Goal: Information Seeking & Learning: Learn about a topic

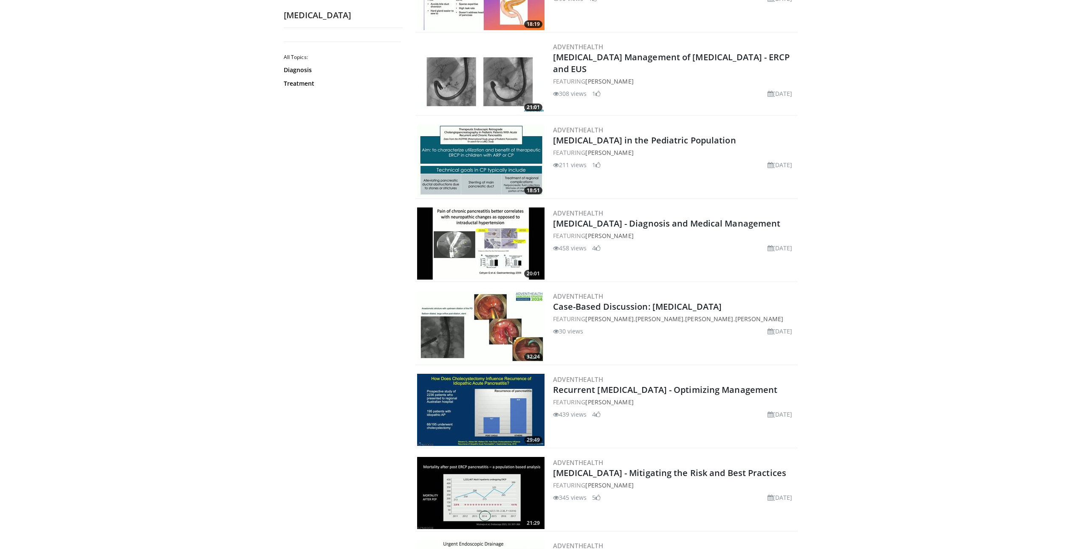
scroll to position [1085, 0]
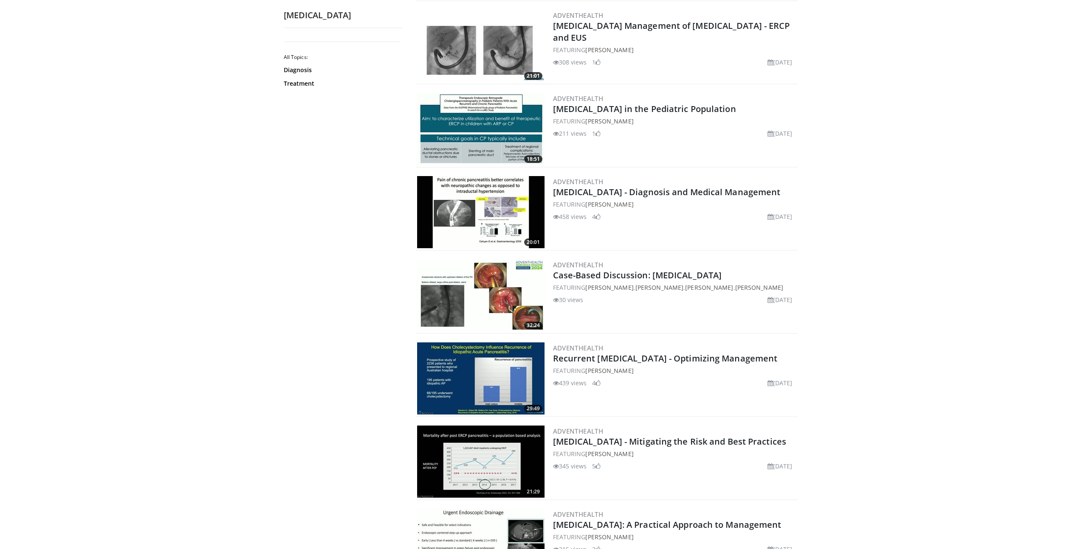
click at [476, 221] on img at bounding box center [480, 212] width 127 height 72
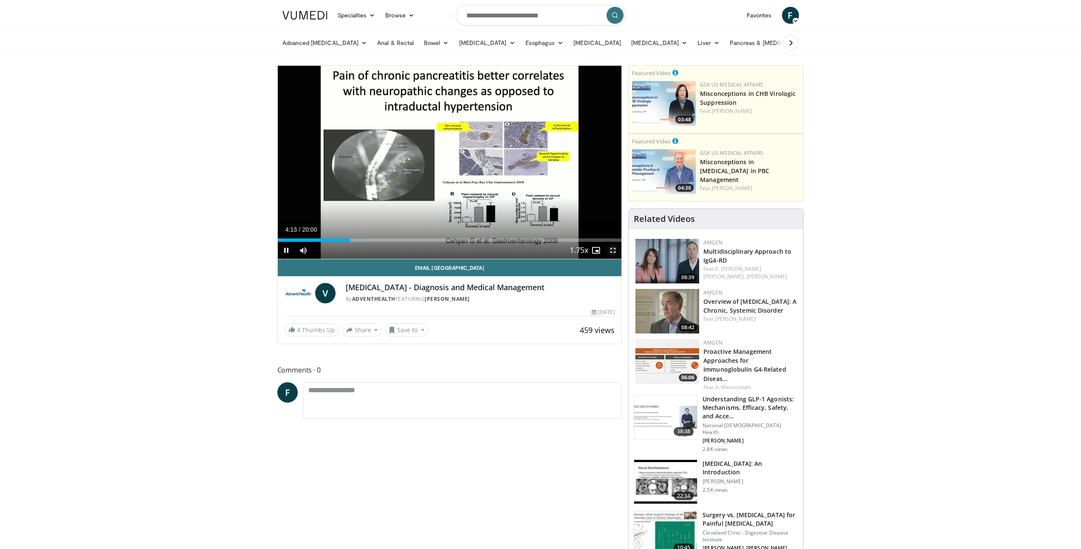
click at [614, 248] on span "Video Player" at bounding box center [612, 250] width 17 height 17
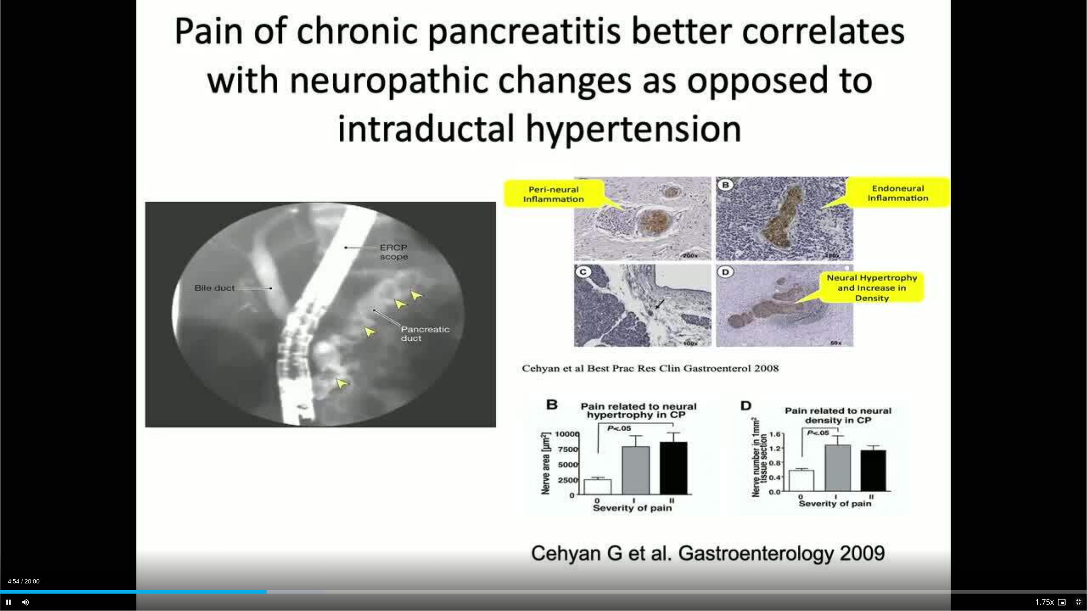
click at [1077, 549] on span "Video Player" at bounding box center [1078, 602] width 17 height 17
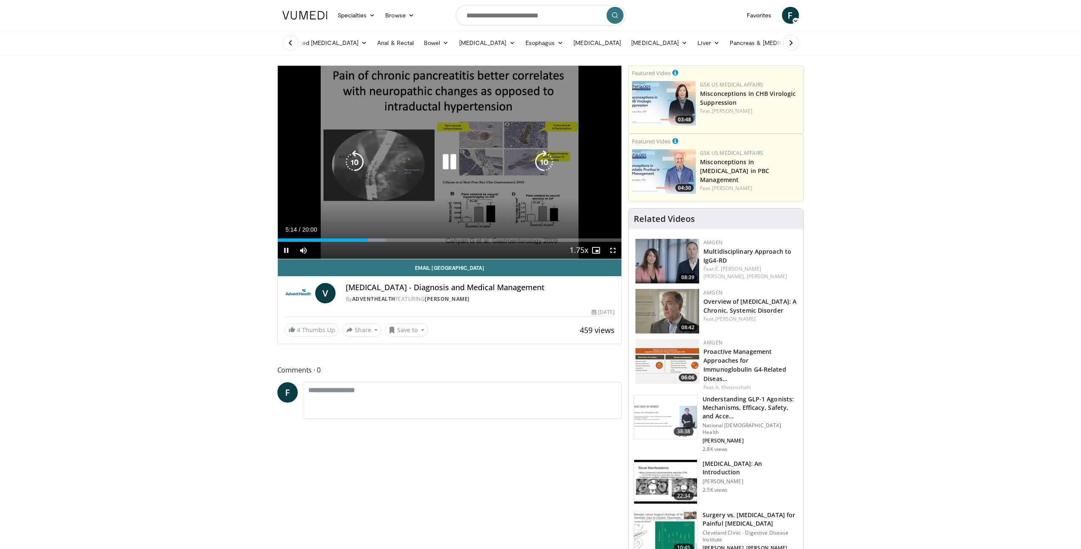
click at [452, 164] on icon "Video Player" at bounding box center [449, 162] width 24 height 24
click at [433, 159] on div "Video Player" at bounding box center [449, 162] width 206 height 17
click at [440, 160] on icon "Video Player" at bounding box center [449, 162] width 24 height 24
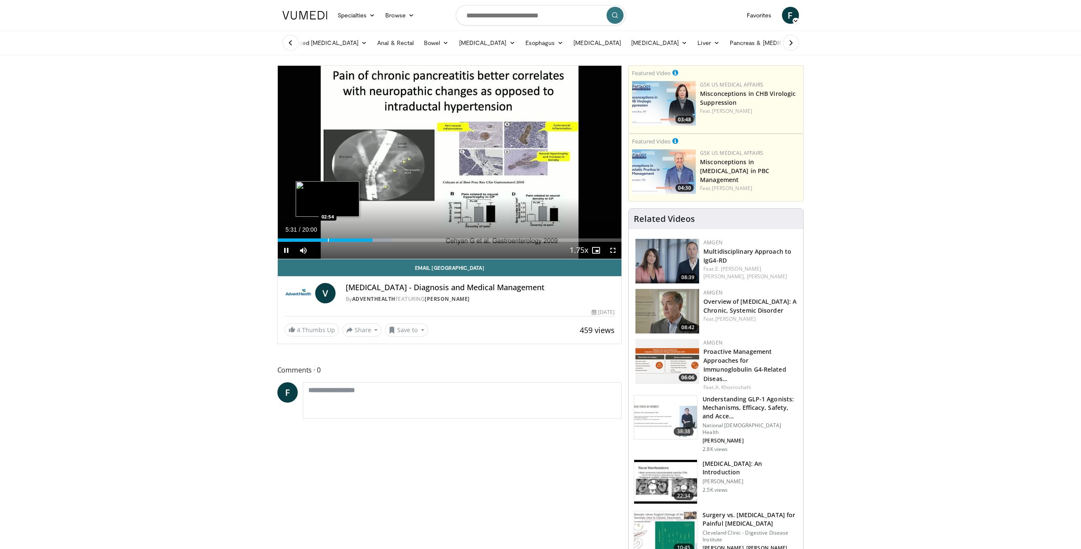
click at [329, 240] on div "Progress Bar" at bounding box center [328, 240] width 1 height 3
drag, startPoint x: 390, startPoint y: 239, endPoint x: 398, endPoint y: 239, distance: 8.1
click at [395, 239] on div "Loaded : 35.54% 06:34 06:34" at bounding box center [450, 240] width 344 height 3
click at [400, 239] on div "Progress Bar" at bounding box center [400, 240] width 1 height 3
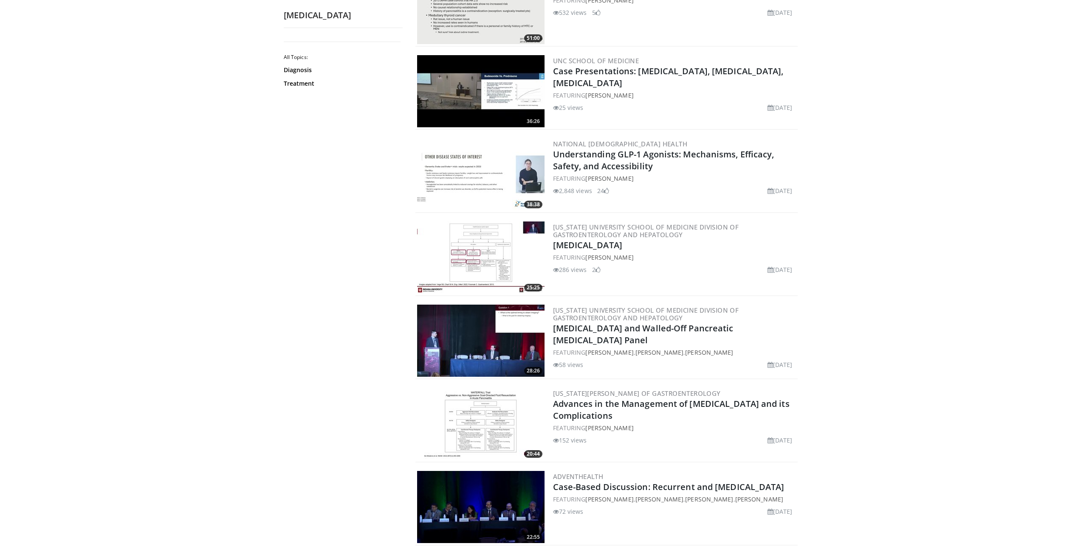
scroll to position [231, 0]
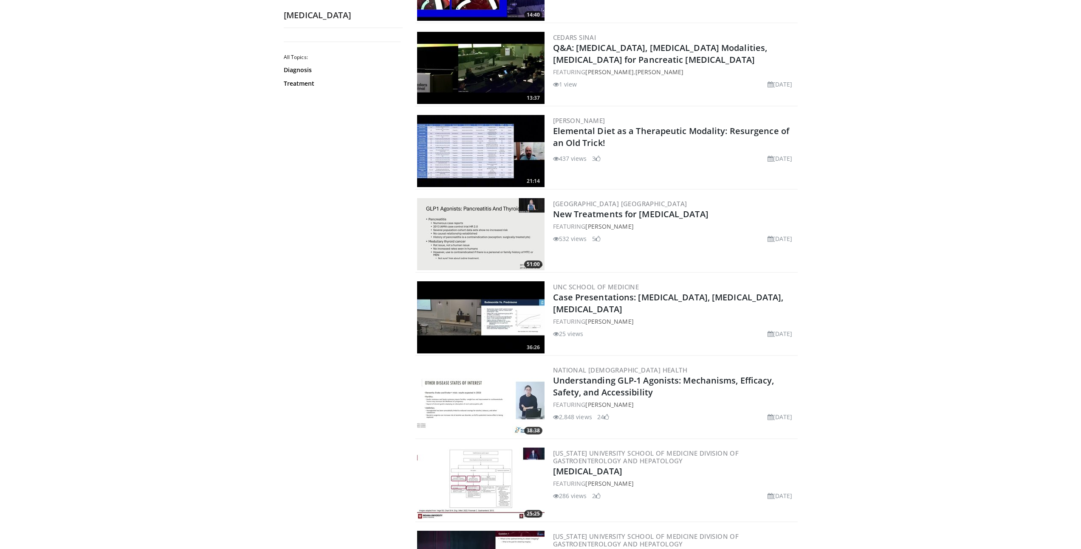
click at [473, 470] on img at bounding box center [480, 484] width 127 height 72
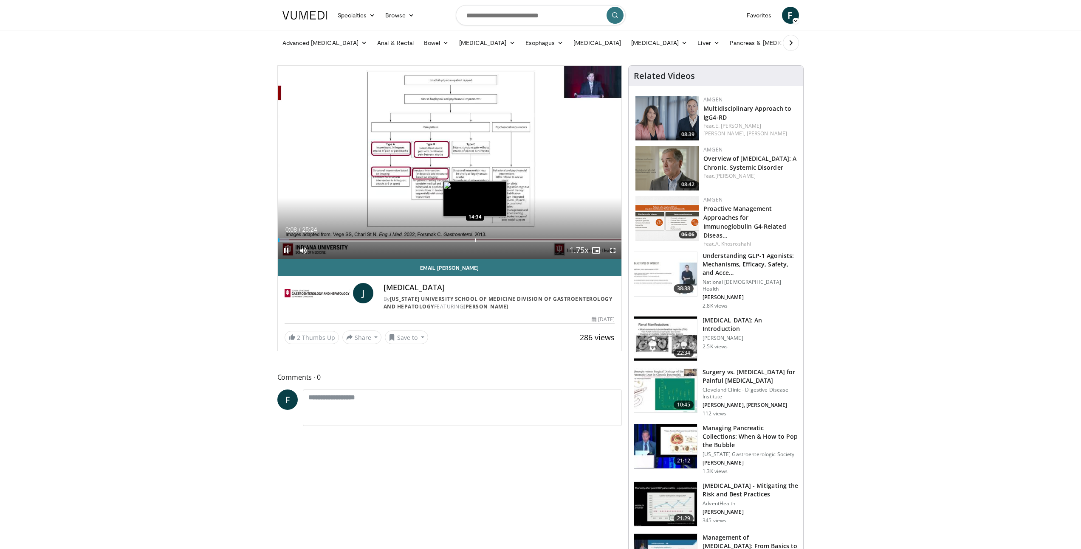
click at [475, 235] on div "Loaded : 3.25% 00:08 14:34" at bounding box center [450, 238] width 344 height 8
click at [493, 239] on div "Progress Bar" at bounding box center [493, 240] width 1 height 3
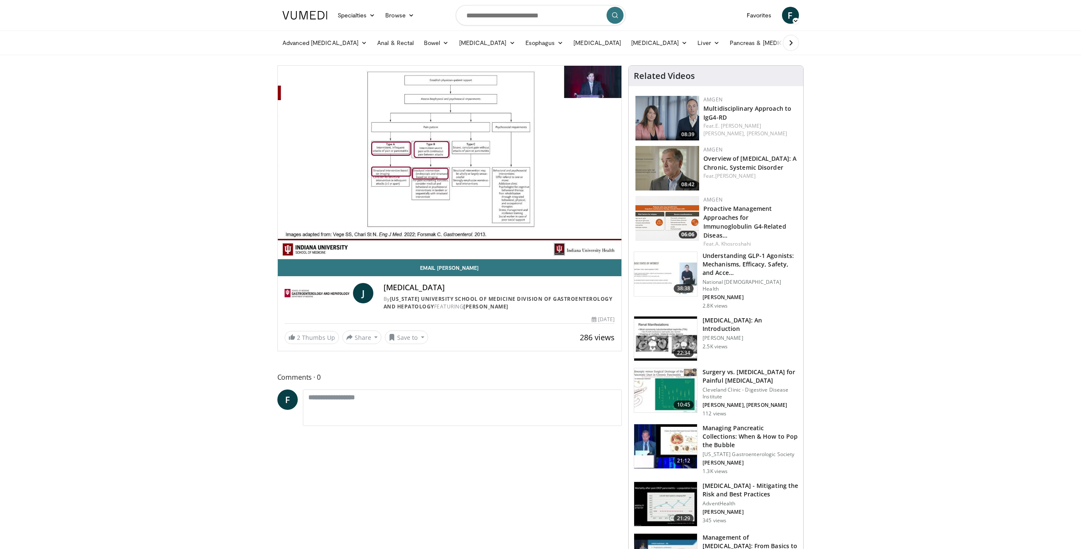
click at [512, 238] on video-js "**********" at bounding box center [450, 163] width 344 height 194
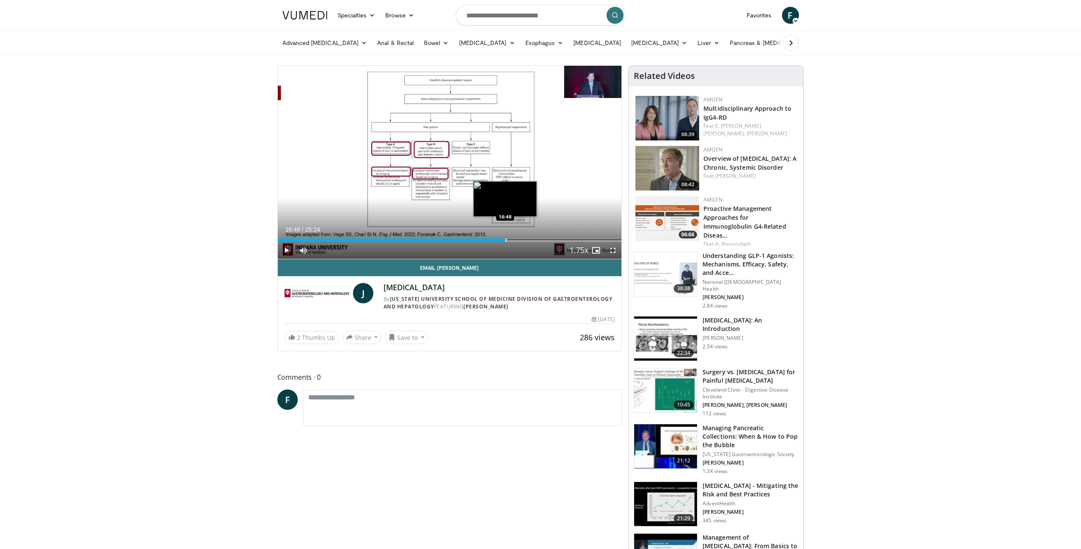
drag, startPoint x: 505, startPoint y: 241, endPoint x: 522, endPoint y: 240, distance: 17.0
click at [507, 241] on div "Loaded : 66.93% 16:48 16:48" at bounding box center [450, 240] width 344 height 3
drag, startPoint x: 528, startPoint y: 239, endPoint x: 541, endPoint y: 239, distance: 12.3
click at [539, 239] on div "Loaded : 70.87% 16:57 18:24" at bounding box center [450, 240] width 344 height 3
click at [617, 252] on span "Video Player" at bounding box center [612, 250] width 17 height 17
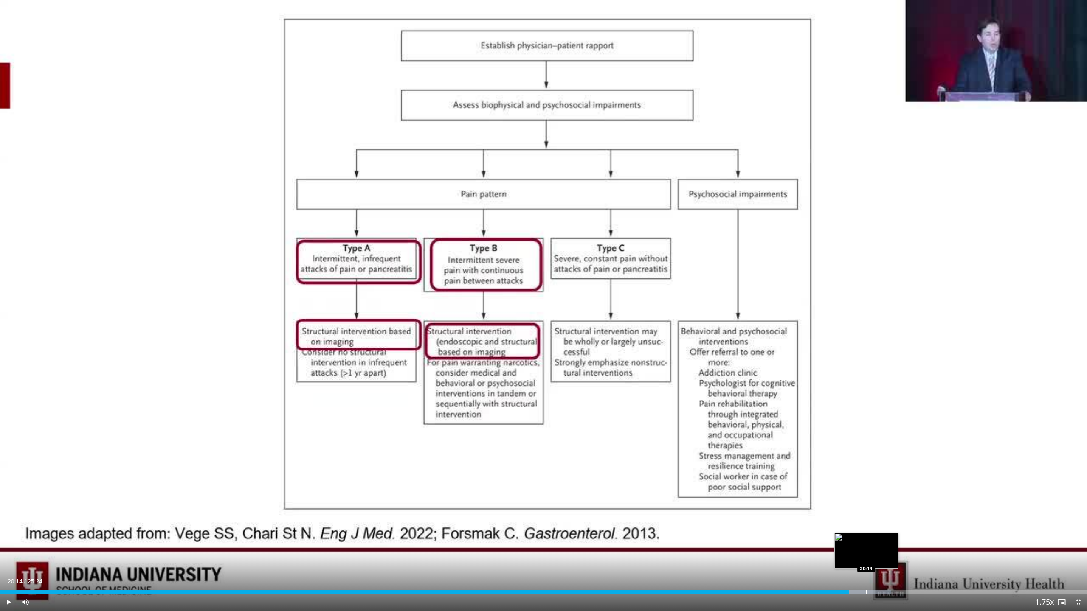
drag, startPoint x: 866, startPoint y: 591, endPoint x: 886, endPoint y: 592, distance: 20.4
click at [870, 549] on div "Loaded : 82.01% 20:14 20:14" at bounding box center [543, 592] width 1087 height 3
drag, startPoint x: 890, startPoint y: 592, endPoint x: 913, endPoint y: 592, distance: 22.9
click at [901, 549] on div "Loaded : 82.01% 20:20 20:48" at bounding box center [543, 592] width 1087 height 3
drag, startPoint x: 915, startPoint y: 592, endPoint x: 937, endPoint y: 593, distance: 21.7
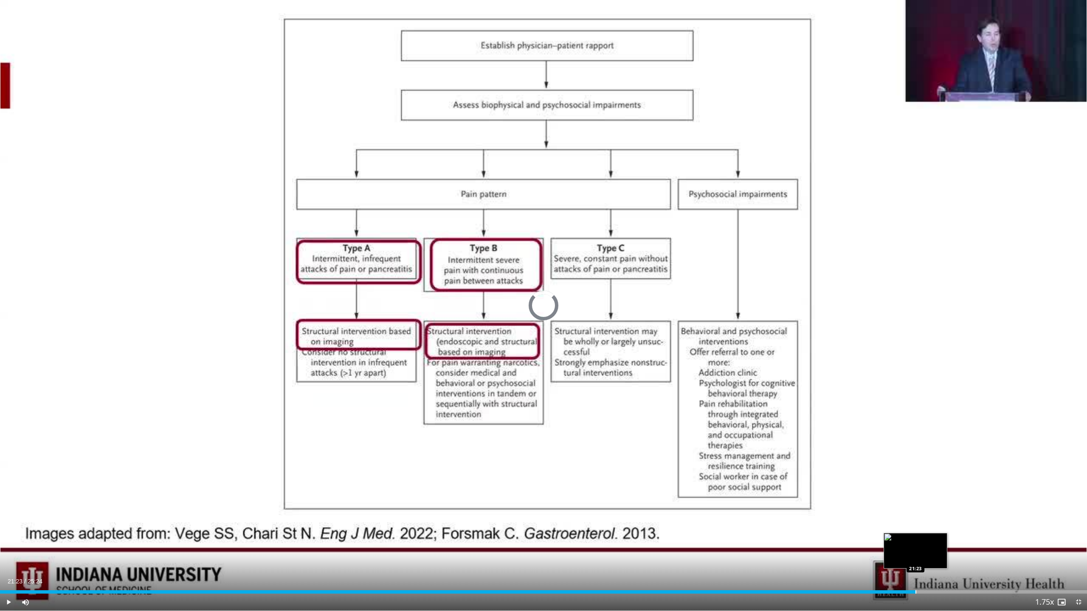
click at [924, 549] on div "Loaded : 83.33% 21:22 21:23" at bounding box center [543, 592] width 1087 height 3
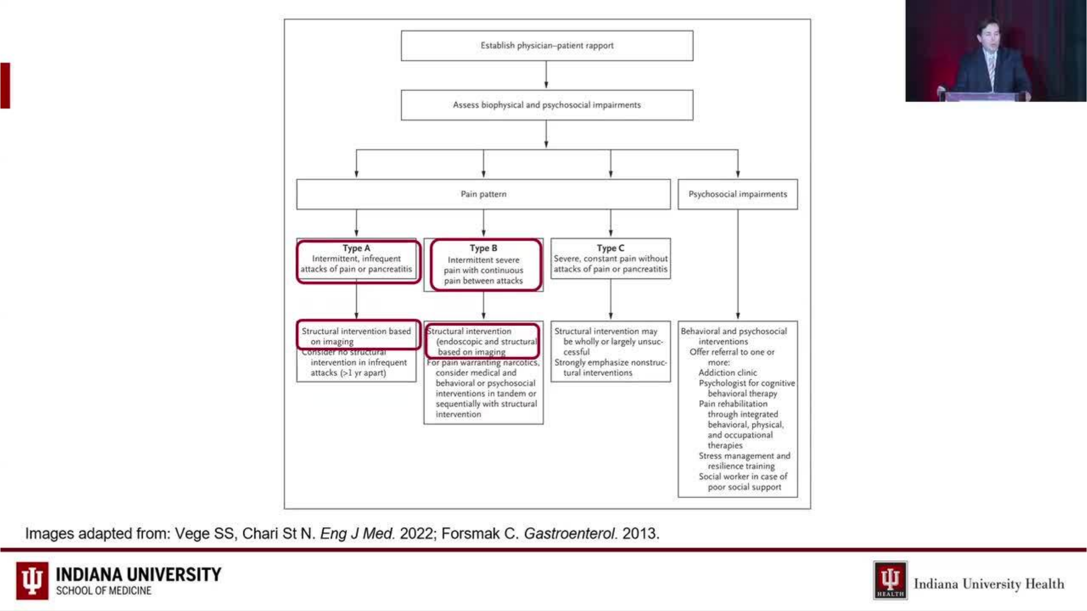
click at [986, 549] on div "Progress Bar" at bounding box center [986, 609] width 1 height 3
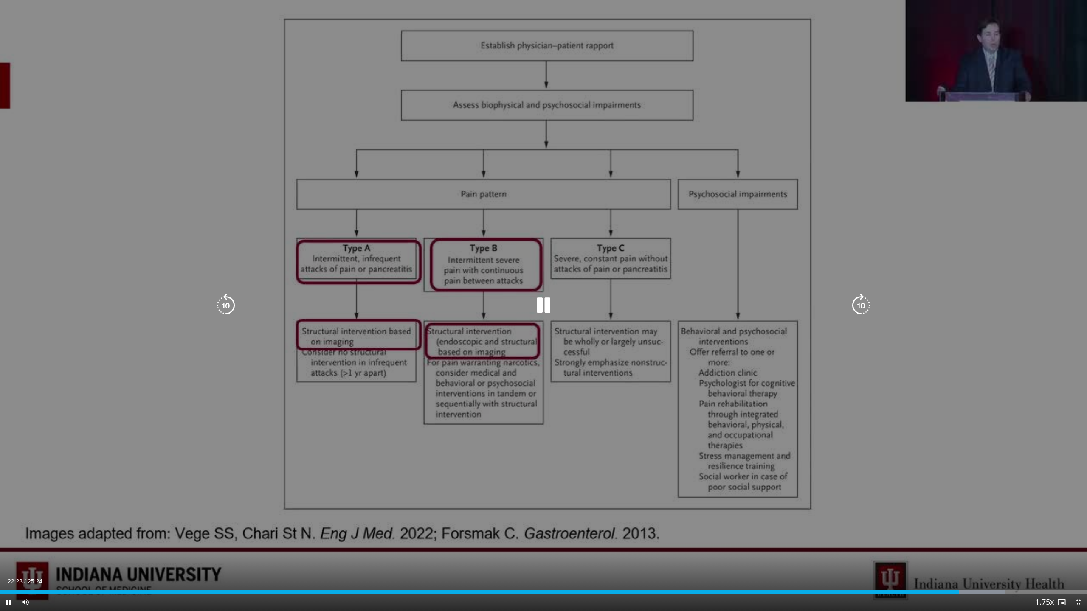
click at [547, 298] on icon "Video Player" at bounding box center [544, 306] width 24 height 24
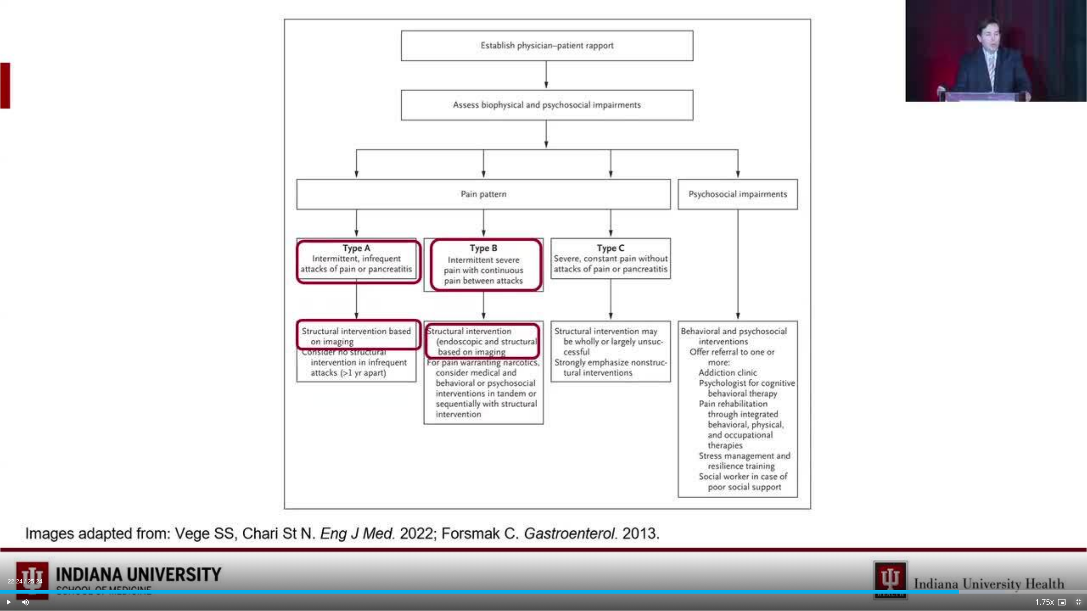
click at [1078, 549] on span "Video Player" at bounding box center [1078, 602] width 17 height 17
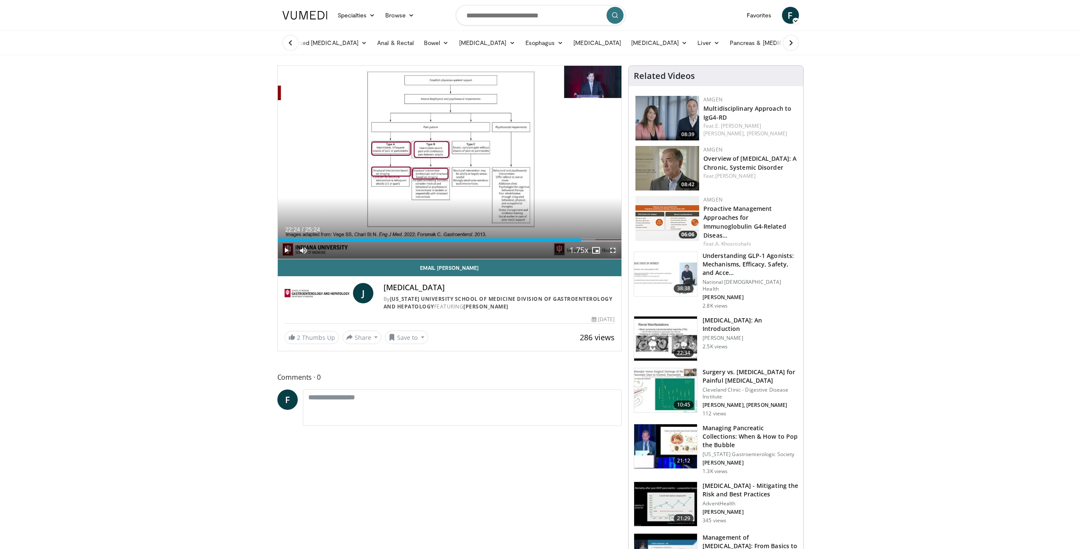
click at [615, 253] on span "Video Player" at bounding box center [612, 250] width 17 height 17
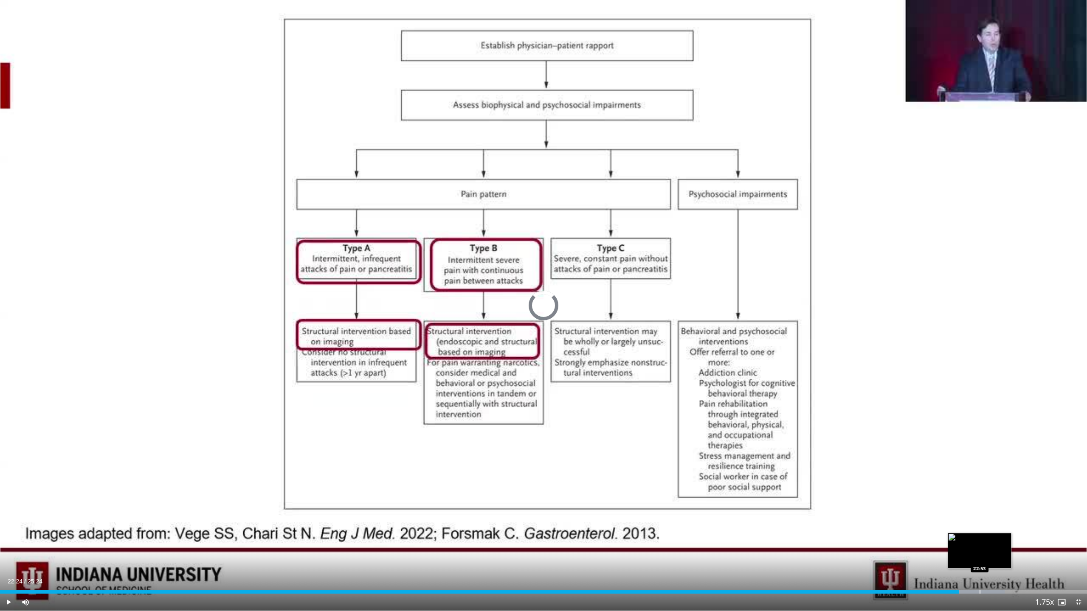
drag, startPoint x: 980, startPoint y: 586, endPoint x: 1002, endPoint y: 590, distance: 22.4
click at [982, 549] on div "Loaded : 92.43% 22:24 22:53" at bounding box center [543, 590] width 1087 height 8
click at [1005, 549] on div "Progress Bar" at bounding box center [1005, 592] width 1 height 3
click at [1079, 549] on span "Video Player" at bounding box center [1078, 602] width 17 height 17
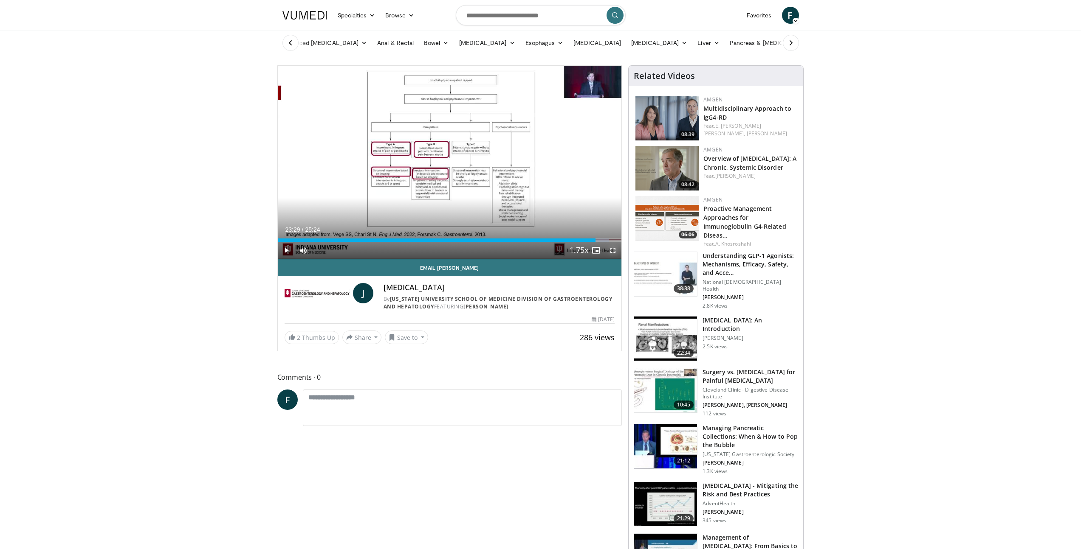
click at [616, 252] on span "Video Player" at bounding box center [612, 250] width 17 height 17
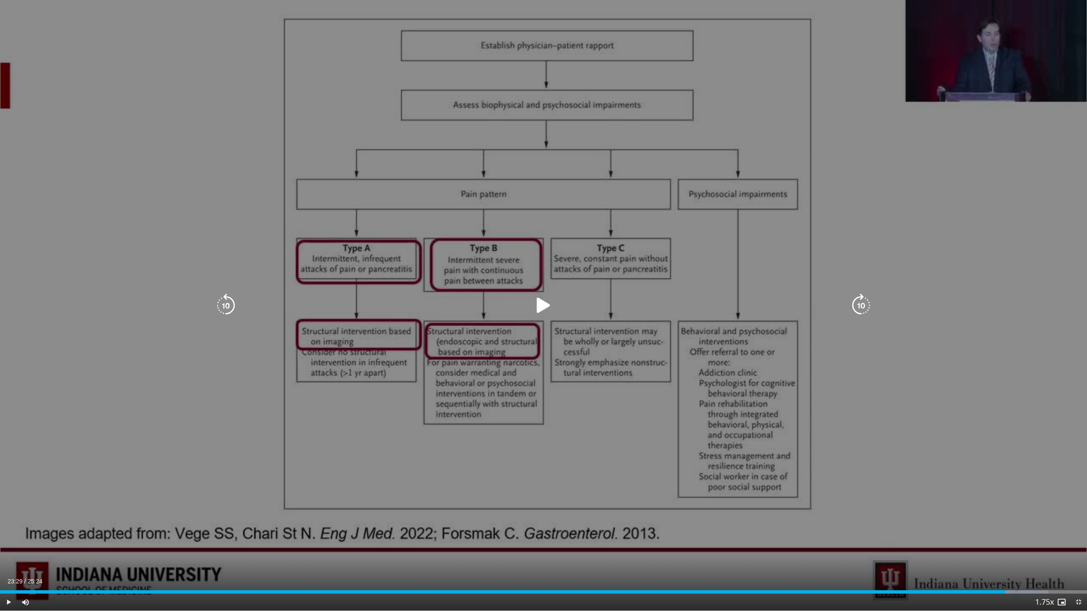
click at [543, 304] on icon "Video Player" at bounding box center [544, 306] width 24 height 24
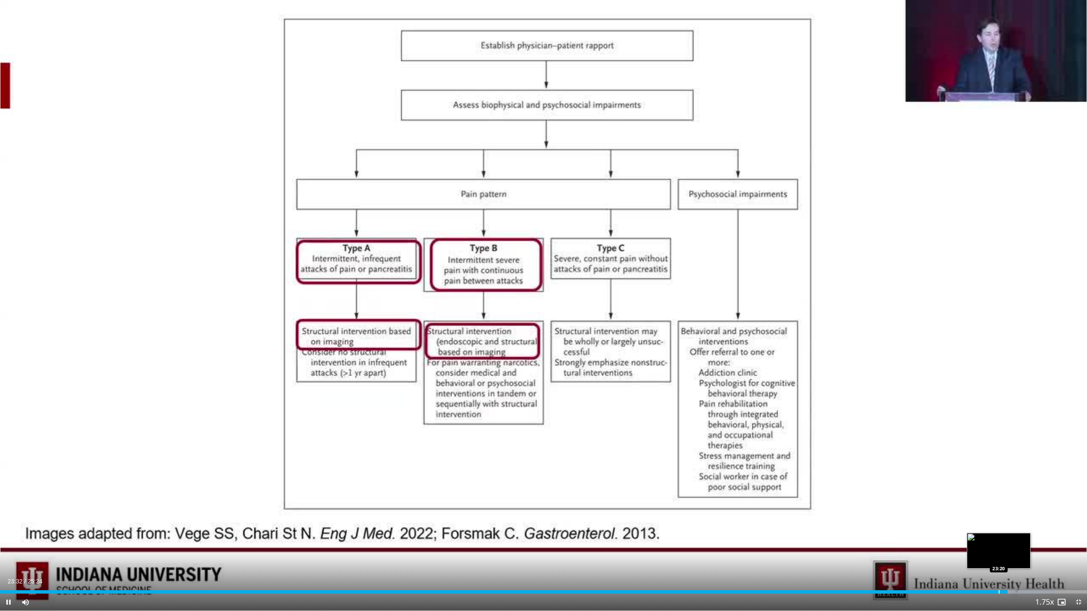
click at [999, 549] on div "Progress Bar" at bounding box center [999, 592] width 1 height 3
click at [987, 549] on div "23:20" at bounding box center [499, 592] width 999 height 3
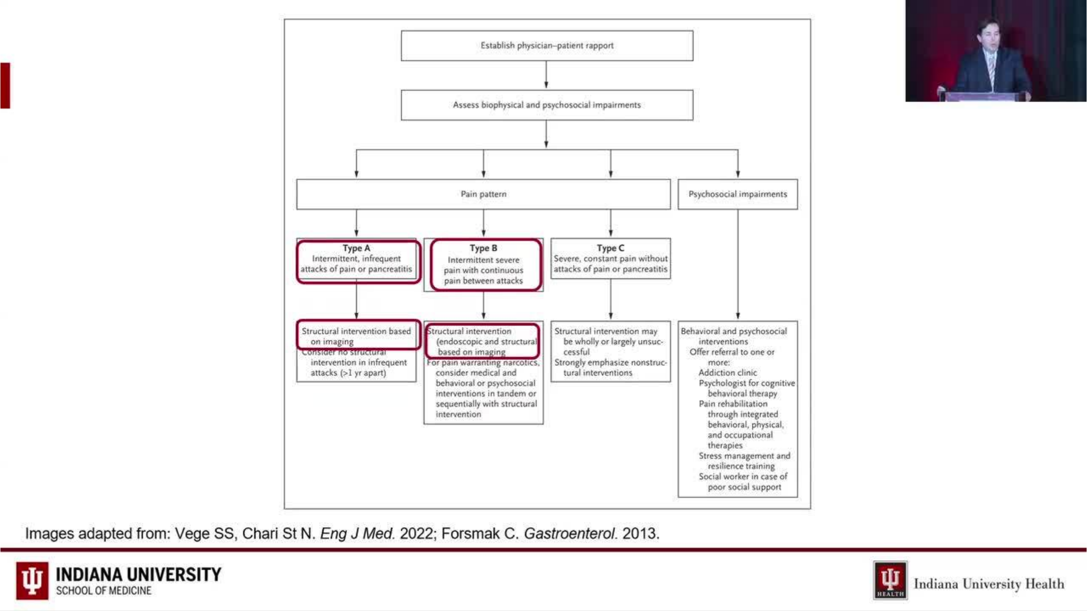
click at [995, 549] on div "10 seconds Tap to unmute" at bounding box center [543, 305] width 1087 height 611
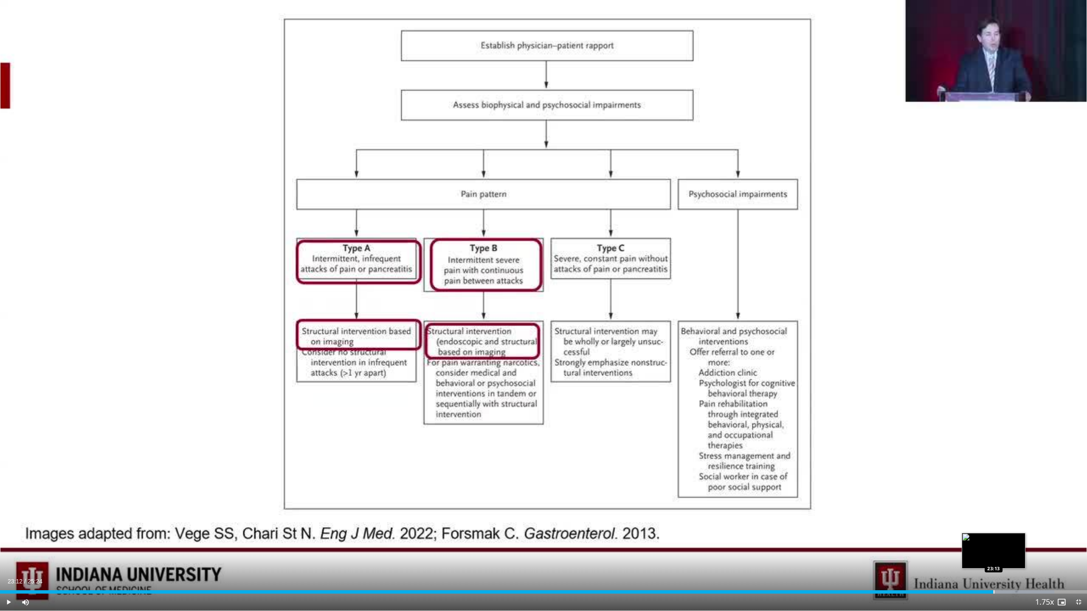
click at [993, 549] on div "Loaded : 96.98% 23:12 23:13" at bounding box center [543, 590] width 1087 height 8
click at [985, 549] on div "Loaded : 96.98% 23:12 23:02" at bounding box center [543, 590] width 1087 height 8
drag, startPoint x: 981, startPoint y: 590, endPoint x: 975, endPoint y: 590, distance: 6.4
click at [981, 549] on div "Progress Bar" at bounding box center [981, 592] width 1 height 3
click at [974, 549] on div "Progress Bar" at bounding box center [974, 592] width 1 height 3
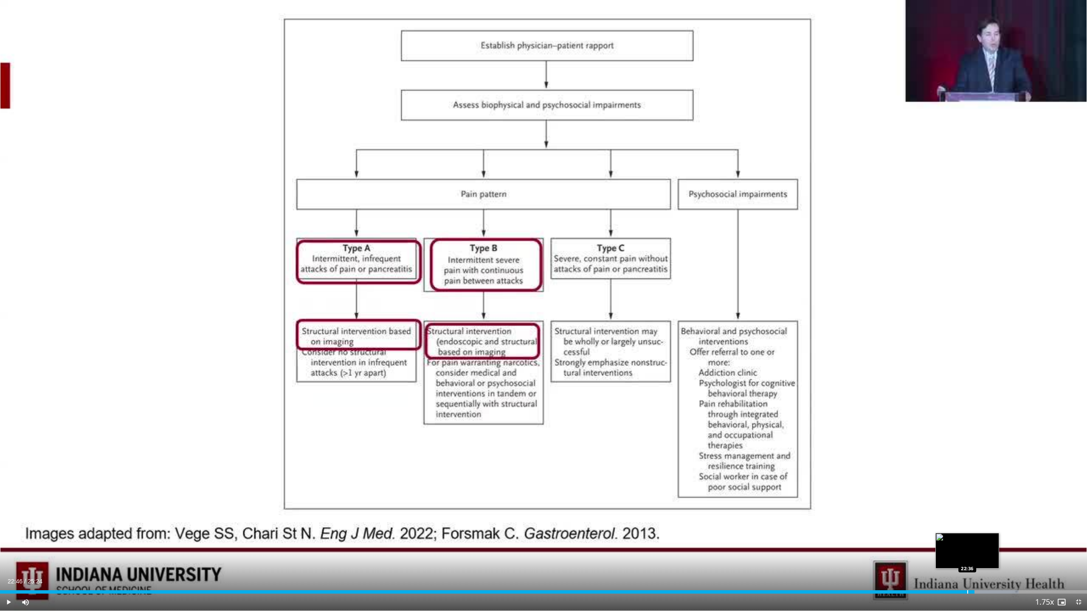
click at [967, 549] on div "Loaded : 93.73% 22:46 22:36" at bounding box center [543, 590] width 1087 height 8
click at [951, 549] on div "Loaded : 87.87% 22:14 22:14" at bounding box center [543, 590] width 1087 height 8
click at [942, 549] on div "Loaded : 87.87% 22:14 22:07" at bounding box center [543, 590] width 1087 height 8
click at [947, 549] on div "Loaded : 91.12% 22:06 22:06" at bounding box center [543, 590] width 1087 height 8
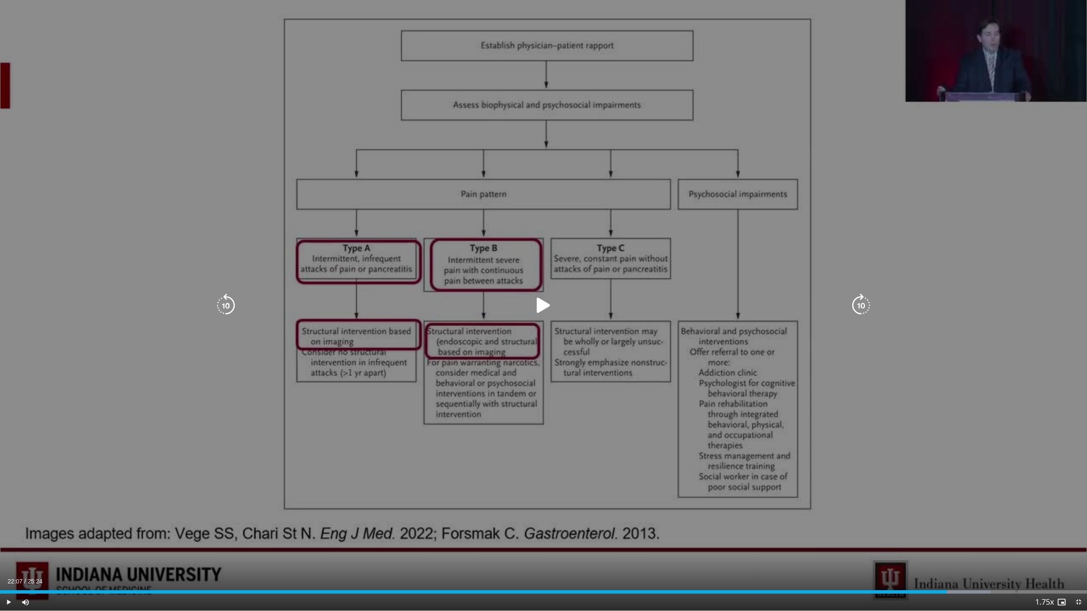
click at [538, 302] on icon "Video Player" at bounding box center [544, 306] width 24 height 24
click at [543, 304] on icon "Video Player" at bounding box center [544, 306] width 24 height 24
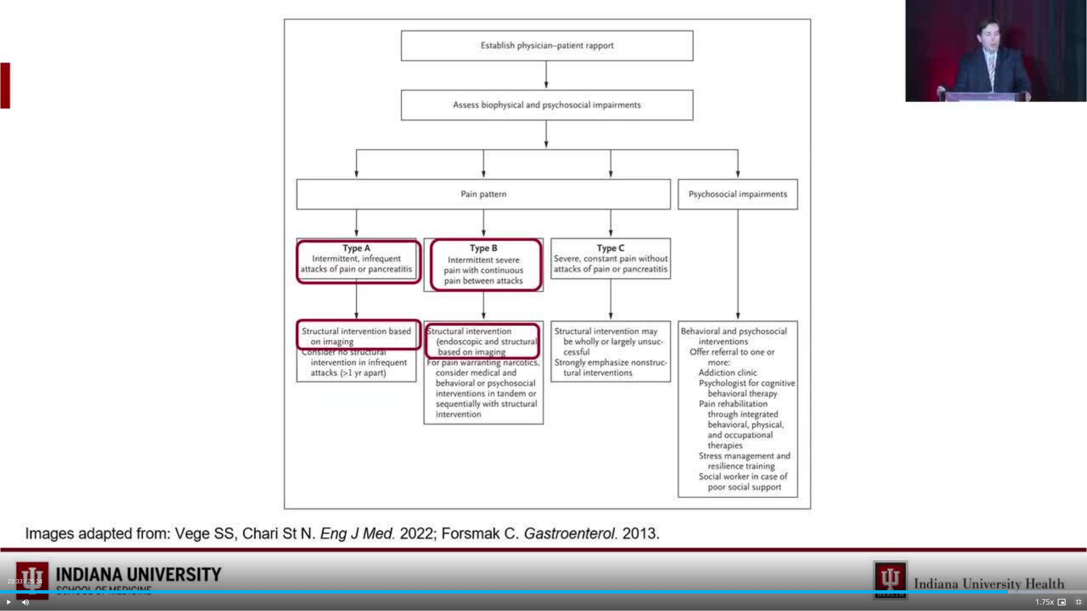
click at [1078, 549] on span "Video Player" at bounding box center [1078, 602] width 17 height 17
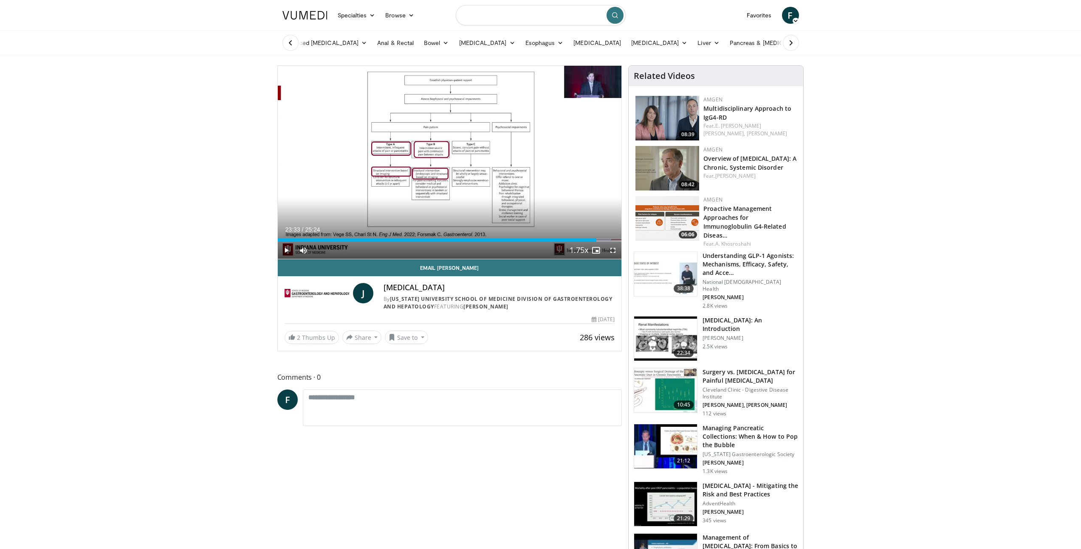
click at [519, 20] on input "Search topics, interventions" at bounding box center [541, 15] width 170 height 20
type input "**********"
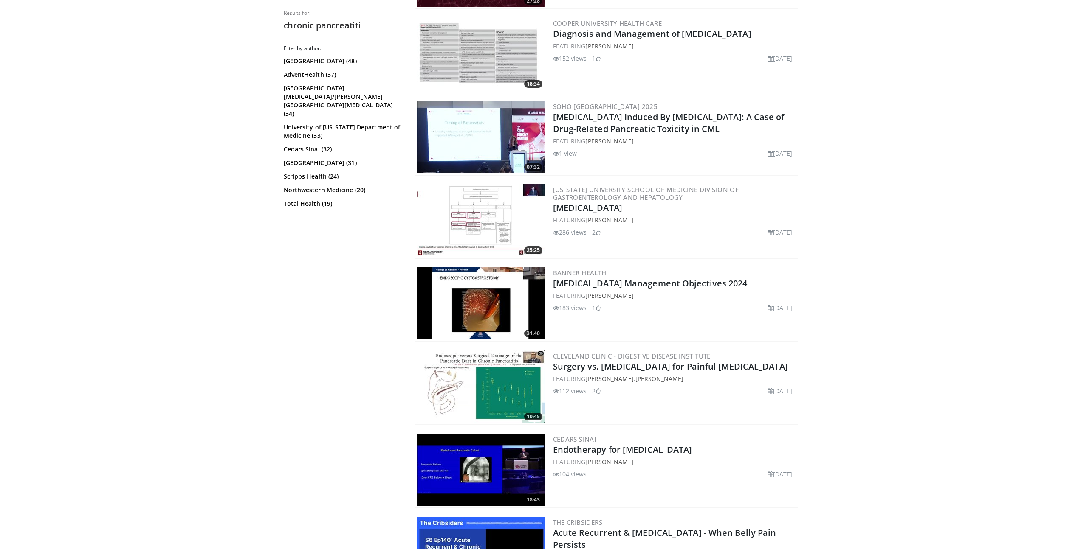
scroll to position [423, 0]
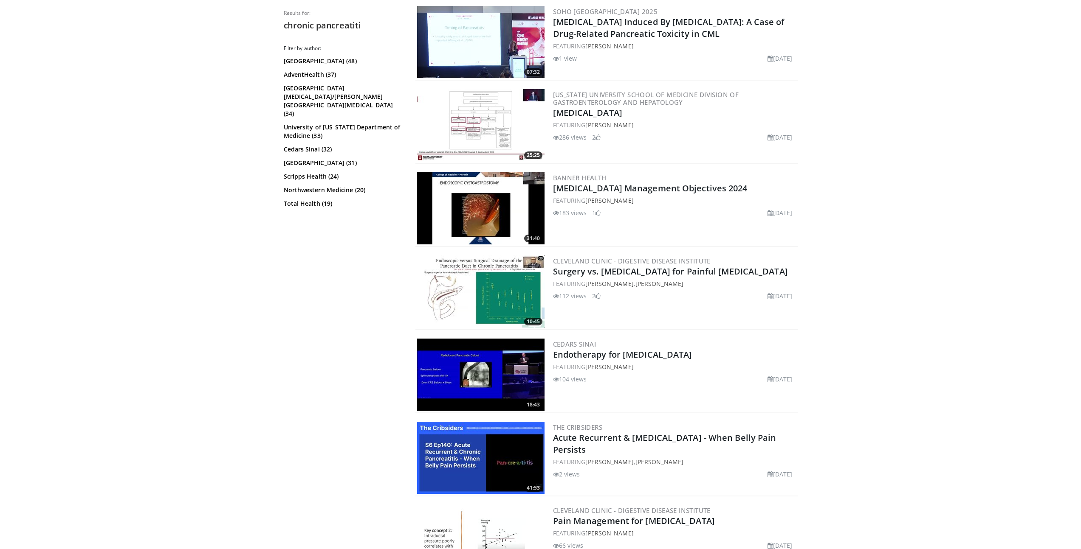
click at [495, 56] on img at bounding box center [480, 42] width 127 height 72
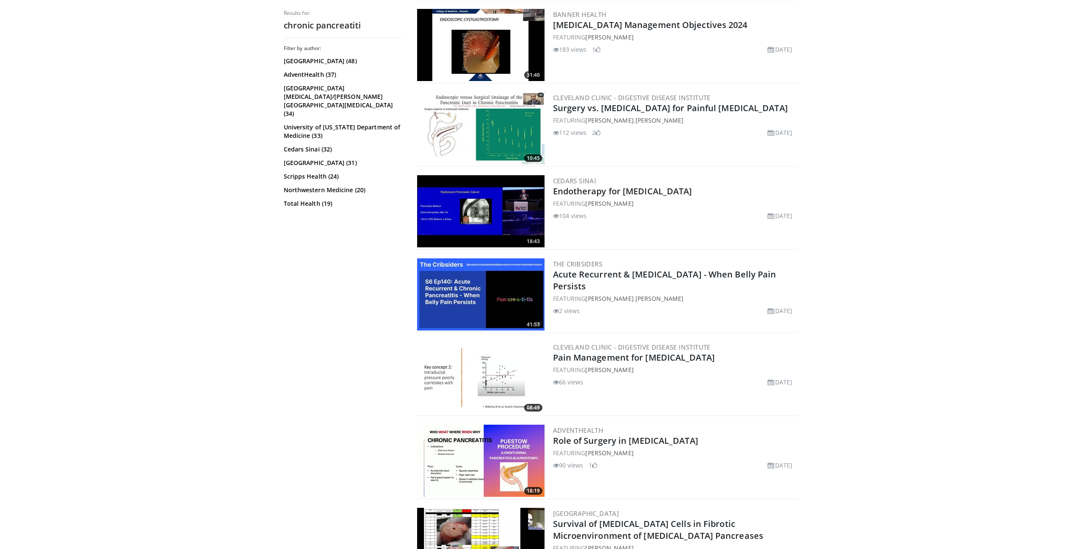
scroll to position [629, 0]
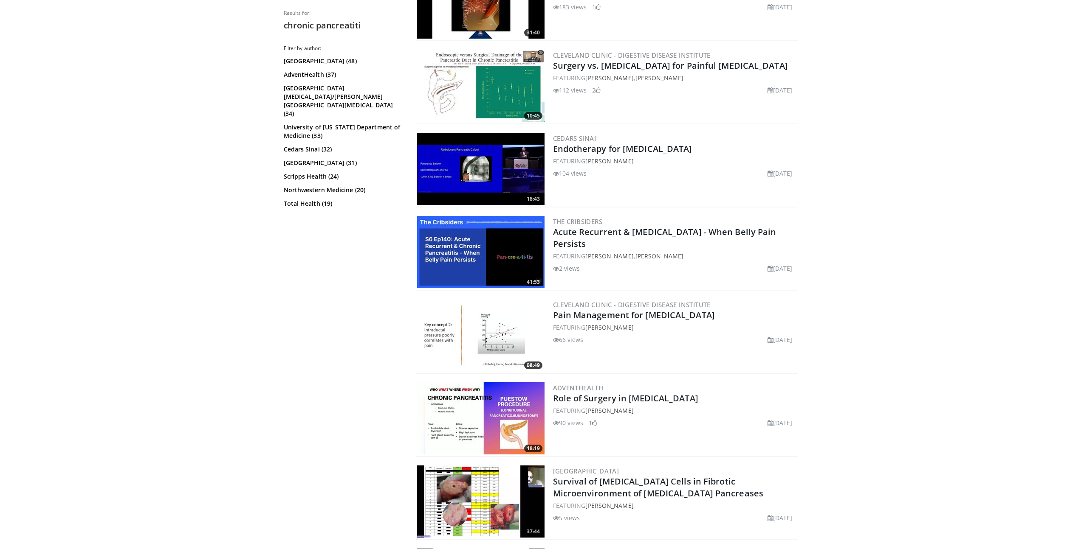
click at [465, 171] on img at bounding box center [480, 169] width 127 height 72
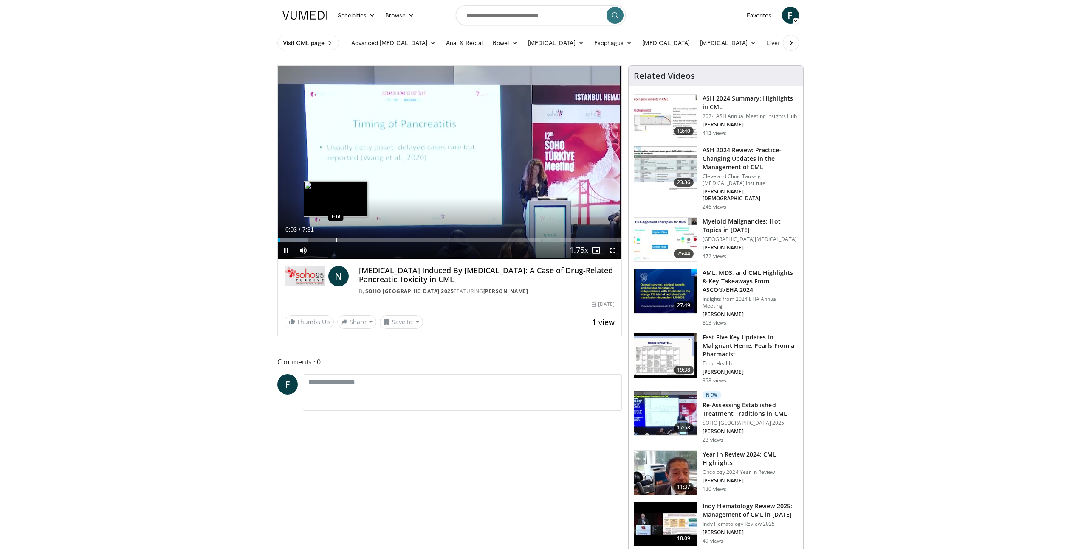
click at [336, 237] on div "Loaded : 8.78% 0:03 1:16" at bounding box center [450, 238] width 344 height 8
click at [369, 239] on div "Progress Bar" at bounding box center [368, 240] width 1 height 3
click at [397, 240] on div "Progress Bar" at bounding box center [397, 240] width 1 height 3
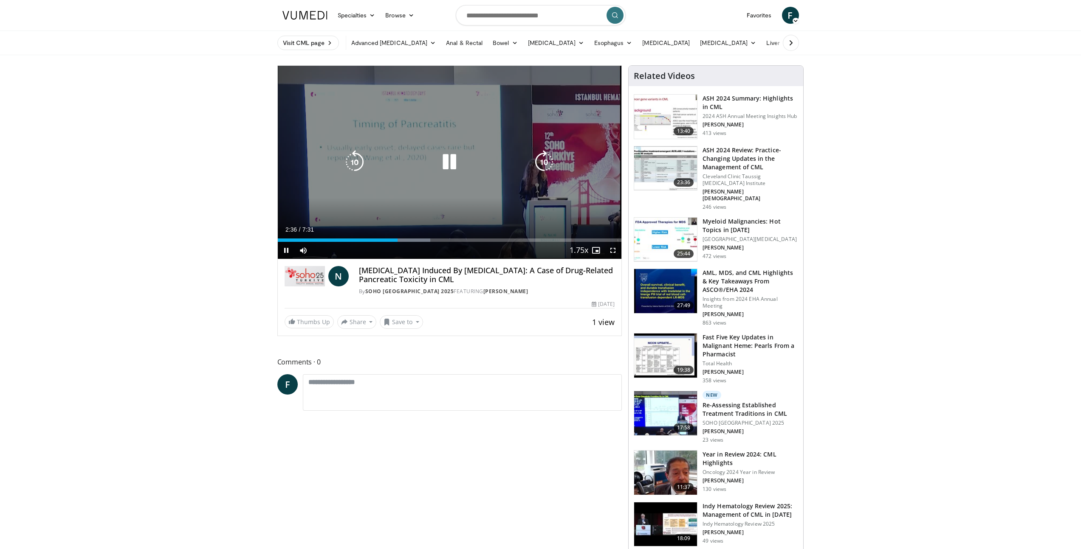
click at [422, 233] on div "Current Time 2:36 / Duration 7:31" at bounding box center [450, 230] width 344 height 8
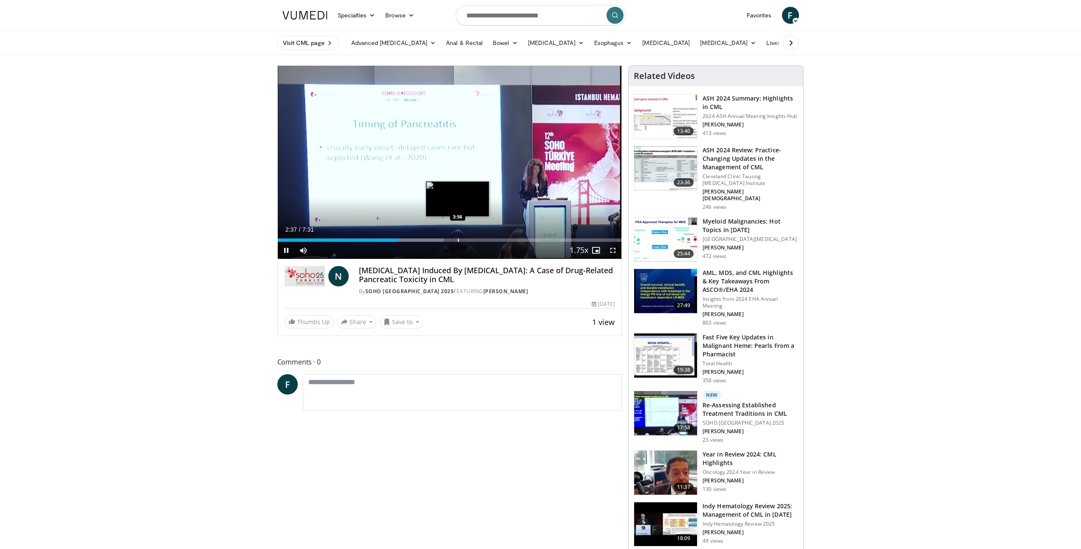
click at [457, 237] on div "Loaded : 48.37% 2:37 3:56" at bounding box center [450, 238] width 344 height 8
drag, startPoint x: 504, startPoint y: 234, endPoint x: 521, endPoint y: 233, distance: 17.0
click at [508, 234] on div "Loaded : 59.87% 4:57 4:57" at bounding box center [450, 238] width 344 height 8
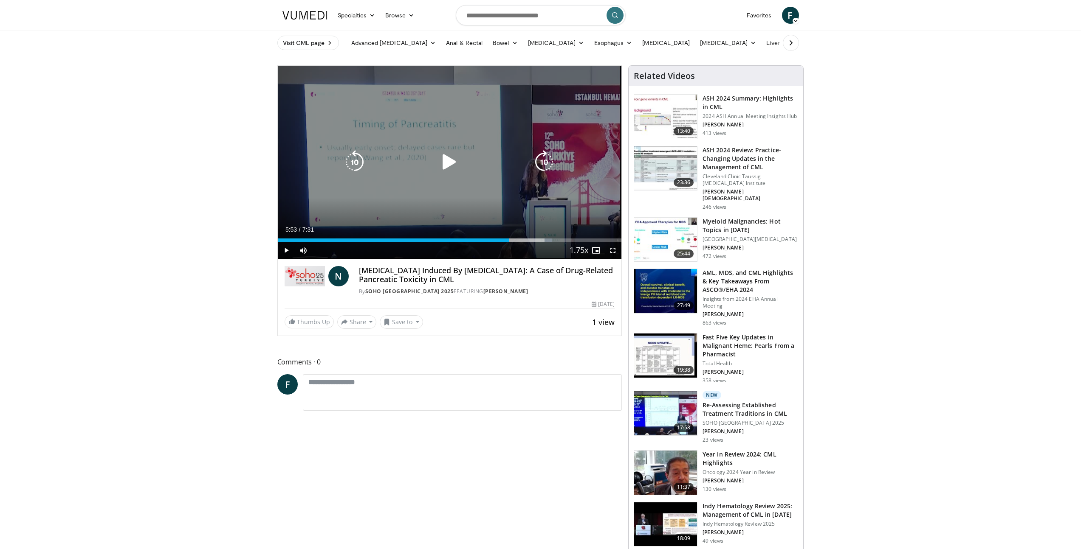
click at [547, 236] on div "Loaded : 79.82% 5:53 5:53" at bounding box center [450, 238] width 344 height 8
click at [562, 237] on div "Loaded : 84.26% 5:54 6:11" at bounding box center [450, 238] width 344 height 8
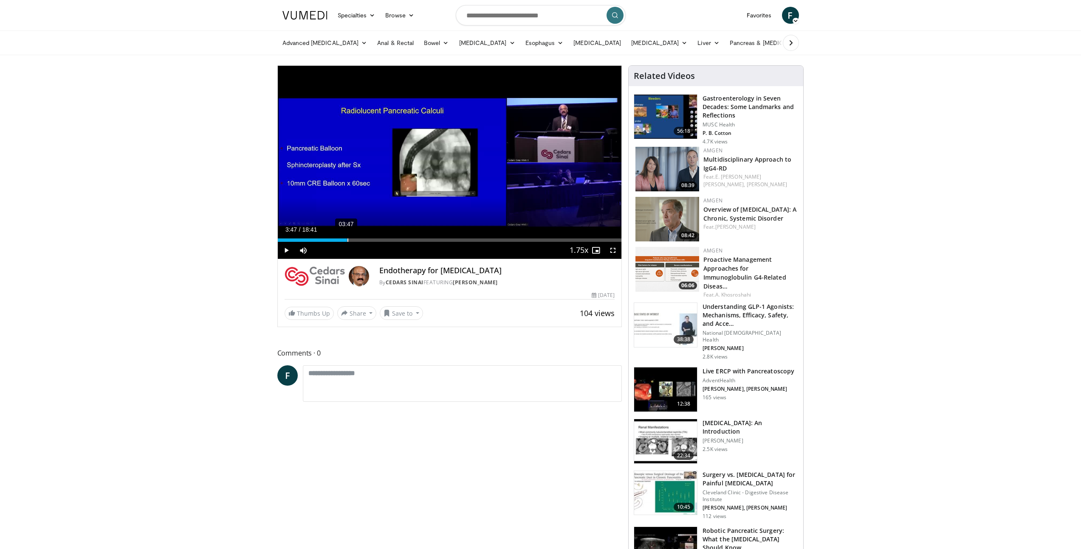
click at [347, 241] on div "03:47" at bounding box center [347, 240] width 1 height 3
click at [414, 244] on div "Current Time 3:48 / Duration 18:41 Pause Skip Backward Skip Forward Mute Loaded…" at bounding box center [450, 250] width 344 height 17
click at [471, 240] on div "Progress Bar" at bounding box center [471, 240] width 1 height 3
click at [514, 239] on div "Progress Bar" at bounding box center [514, 240] width 1 height 3
click at [557, 238] on div "Loaded : 74.87% 13:00 15:12" at bounding box center [450, 238] width 344 height 8
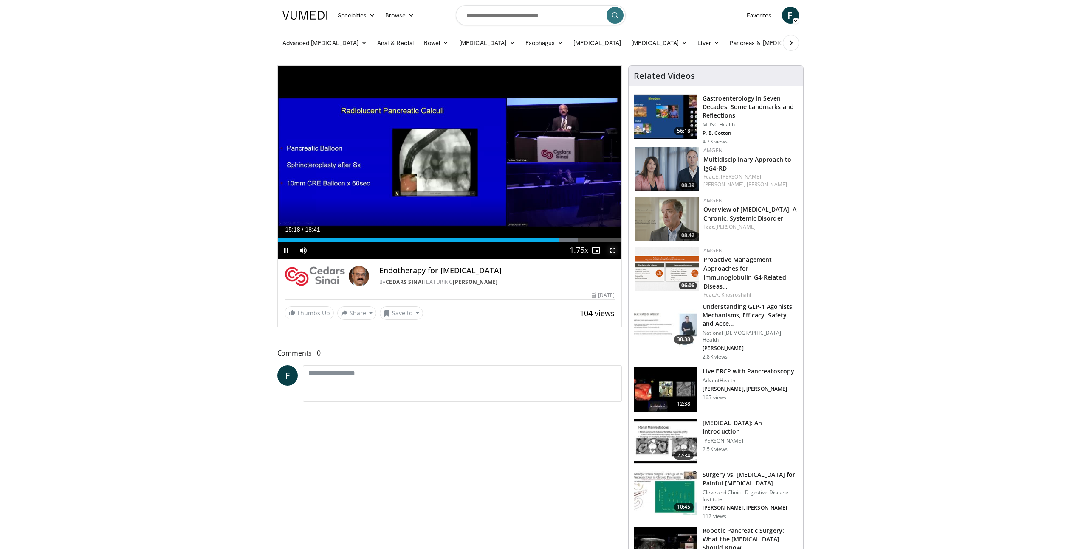
click at [614, 248] on span "Video Player" at bounding box center [612, 250] width 17 height 17
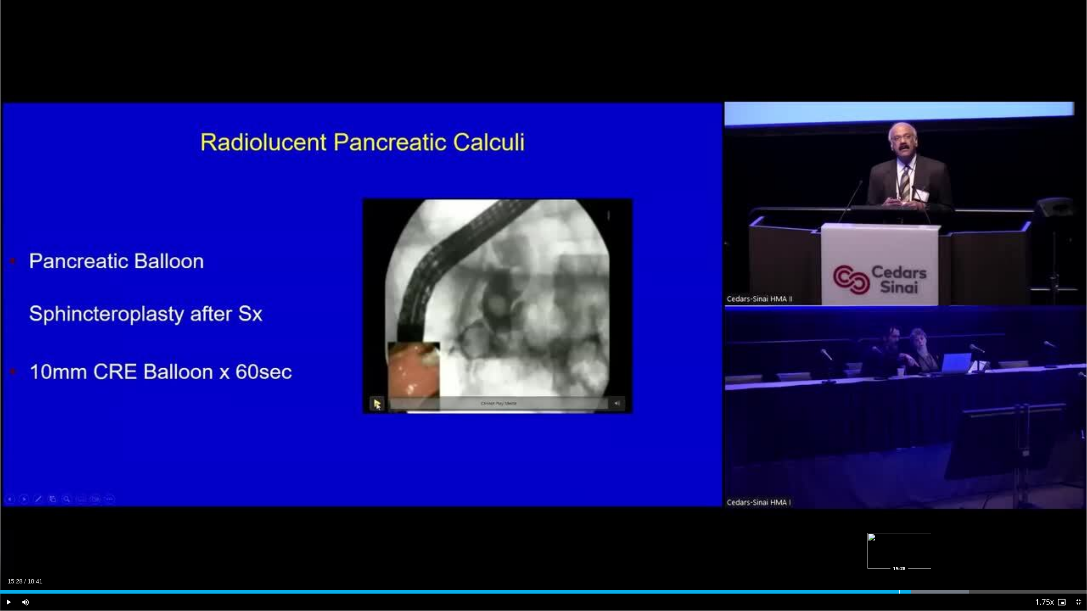
click at [899, 549] on div "Progress Bar" at bounding box center [899, 592] width 1 height 3
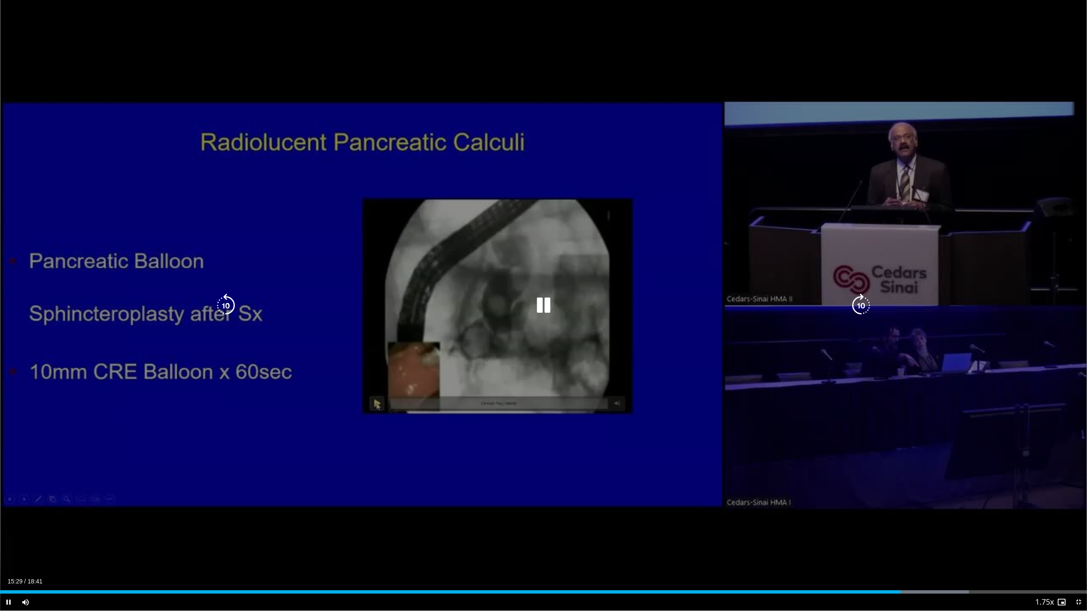
click at [702, 501] on div "10 seconds Tap to unmute" at bounding box center [543, 305] width 1087 height 611
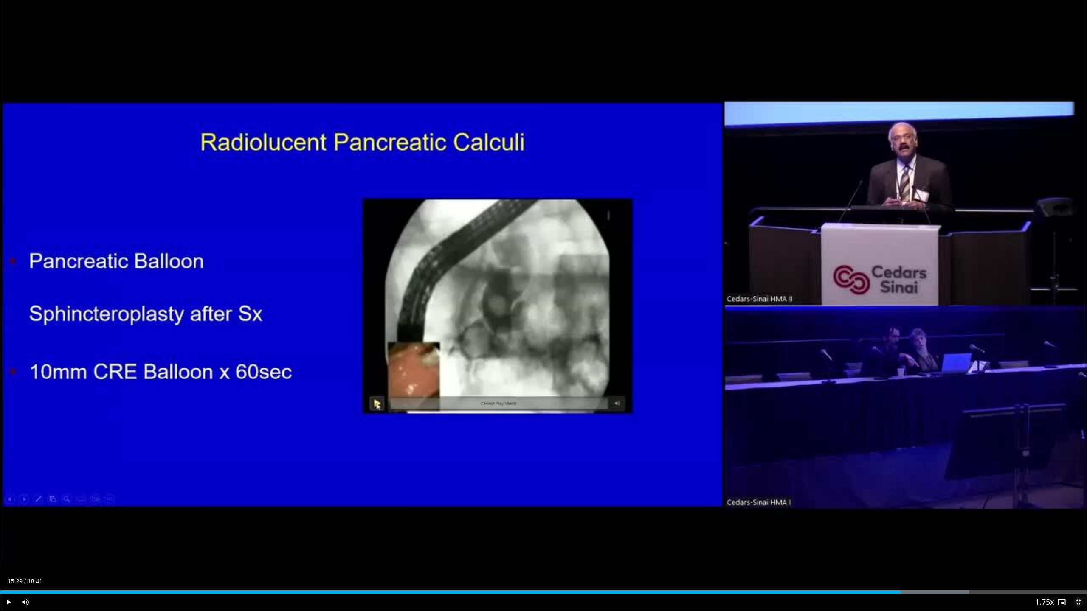
click at [1077, 549] on span "Video Player" at bounding box center [1078, 602] width 17 height 17
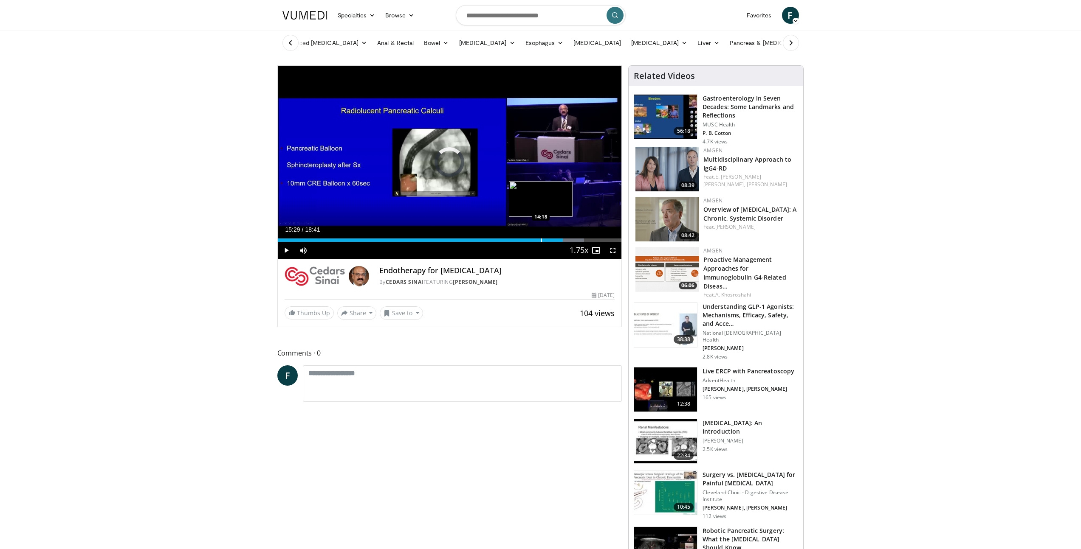
click at [541, 238] on div "Loaded : 89.13% 15:29 14:18" at bounding box center [450, 238] width 344 height 8
click at [479, 239] on div "Progress Bar" at bounding box center [479, 240] width 1 height 3
click at [464, 238] on div "Loaded : 64.17% 10:57 10:08" at bounding box center [450, 238] width 344 height 8
click at [470, 239] on div "Progress Bar" at bounding box center [470, 240] width 1 height 3
click at [478, 239] on div "Progress Bar" at bounding box center [478, 240] width 1 height 3
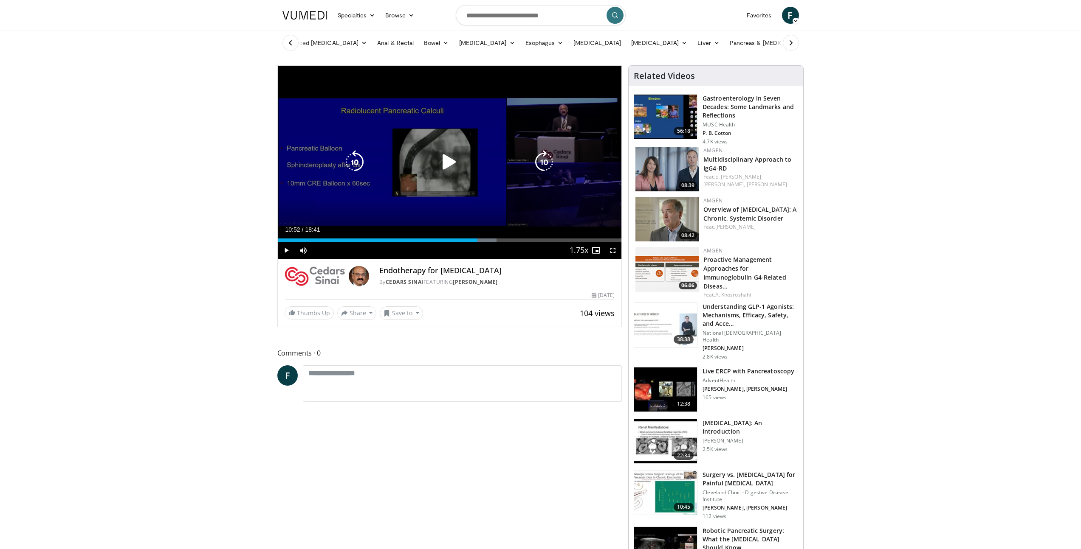
click at [446, 159] on icon "Video Player" at bounding box center [449, 162] width 24 height 24
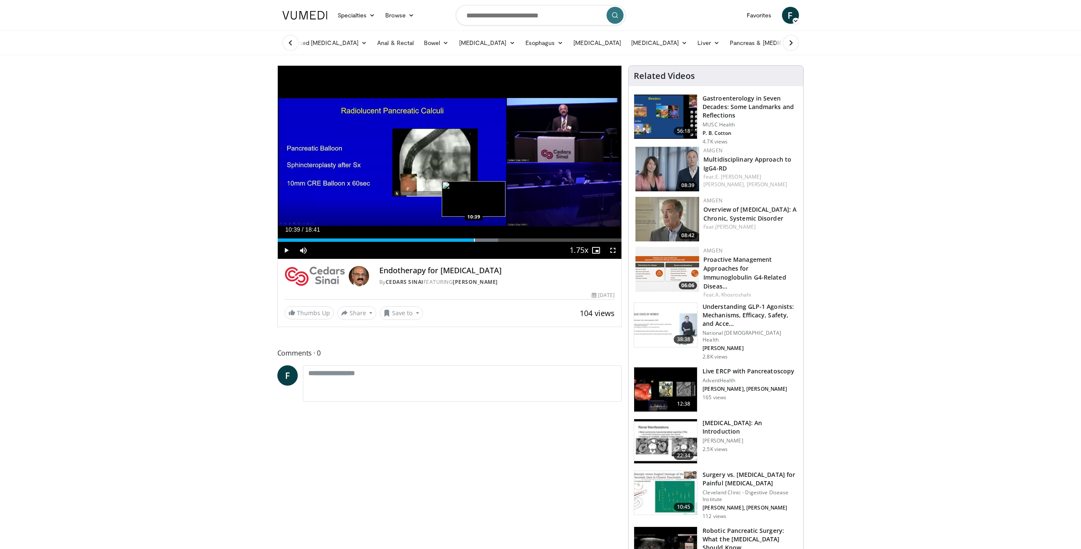
click at [474, 240] on div "Progress Bar" at bounding box center [474, 240] width 1 height 3
click at [470, 240] on div "Loaded : 64.17% 10:40 10:30" at bounding box center [450, 240] width 344 height 3
click at [610, 252] on span "Video Player" at bounding box center [612, 250] width 17 height 17
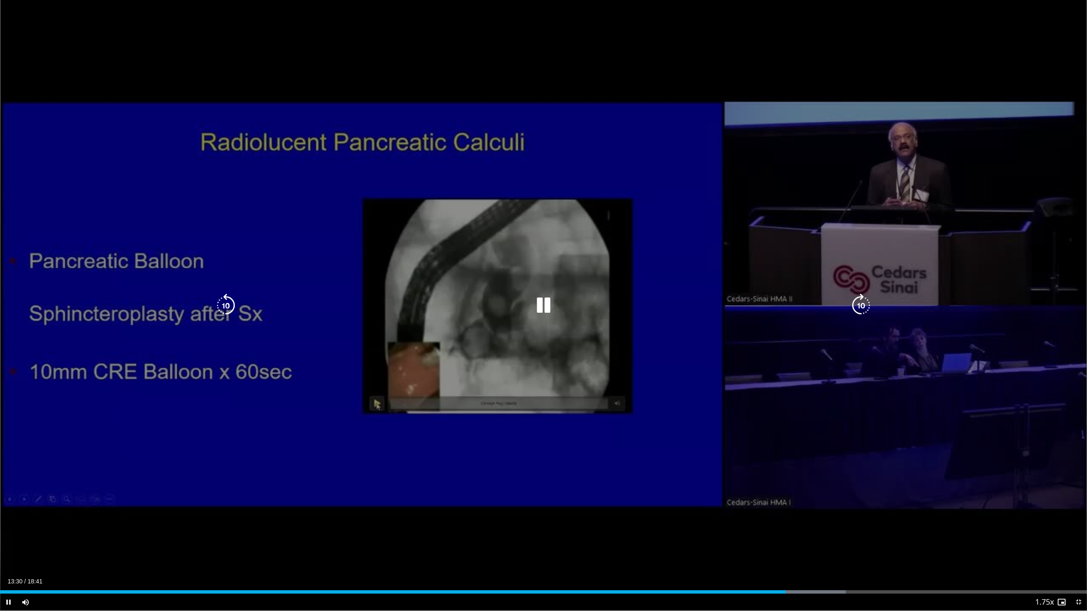
click at [350, 549] on div "Current Time 13:30 / Duration 18:41 Pause Skip Backward Skip Forward Mute Loade…" at bounding box center [543, 602] width 1087 height 17
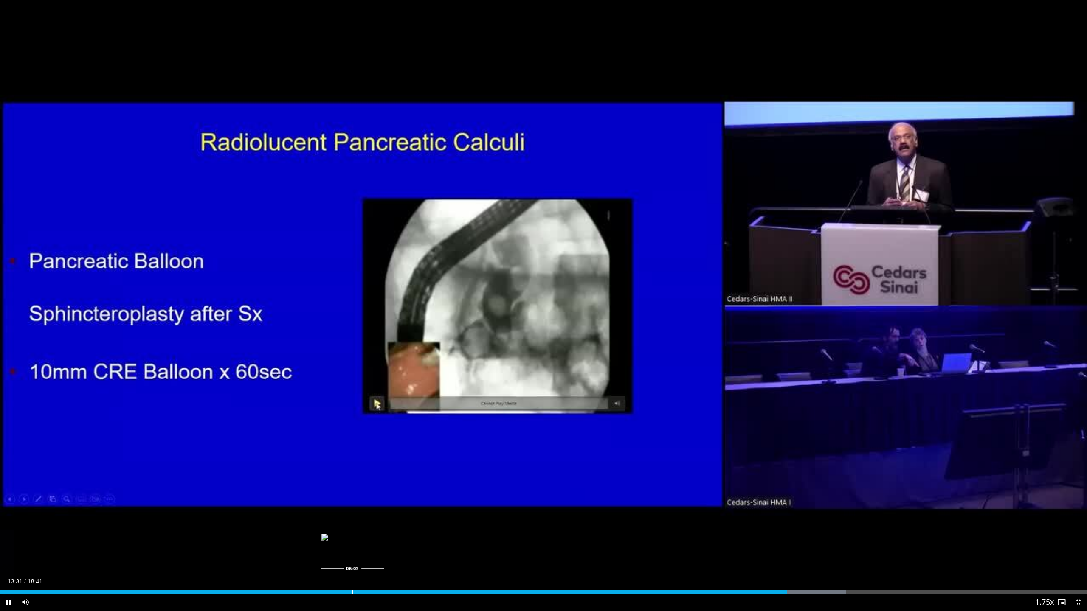
click at [353, 549] on div "Loaded : 77.80% 13:32 06:03" at bounding box center [543, 592] width 1087 height 3
click at [424, 549] on div "Current Time 6:04 / Duration 18:41 Pause Skip Backward Skip Forward Mute Loaded…" at bounding box center [543, 602] width 1087 height 17
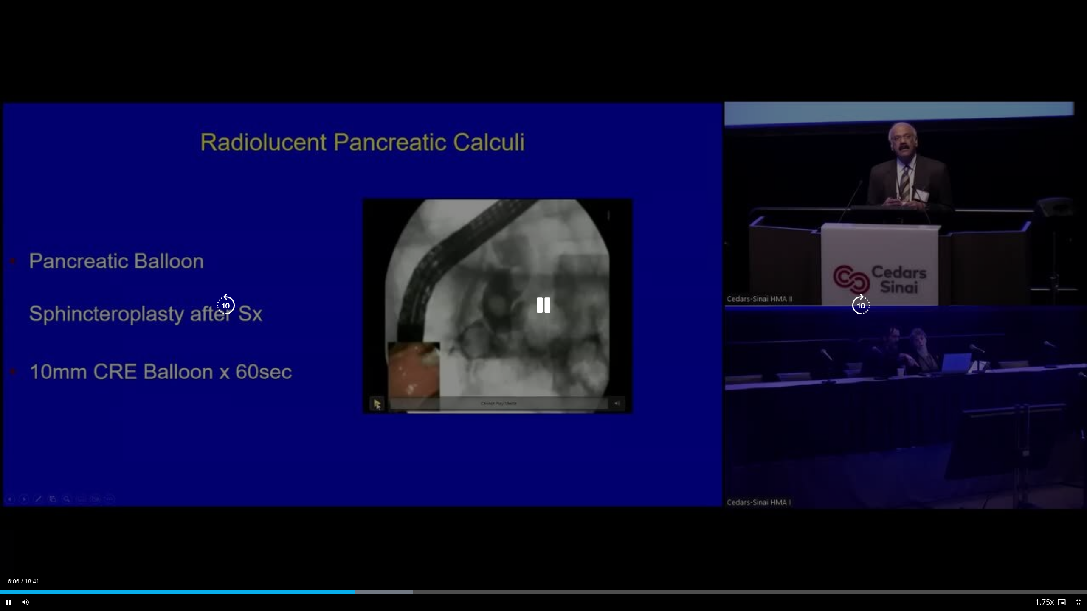
drag, startPoint x: 419, startPoint y: 592, endPoint x: 444, endPoint y: 595, distance: 25.2
click at [425, 549] on div "Current Time 6:06 / Duration 18:41 Pause Skip Backward Skip Forward Mute Loaded…" at bounding box center [543, 602] width 1087 height 17
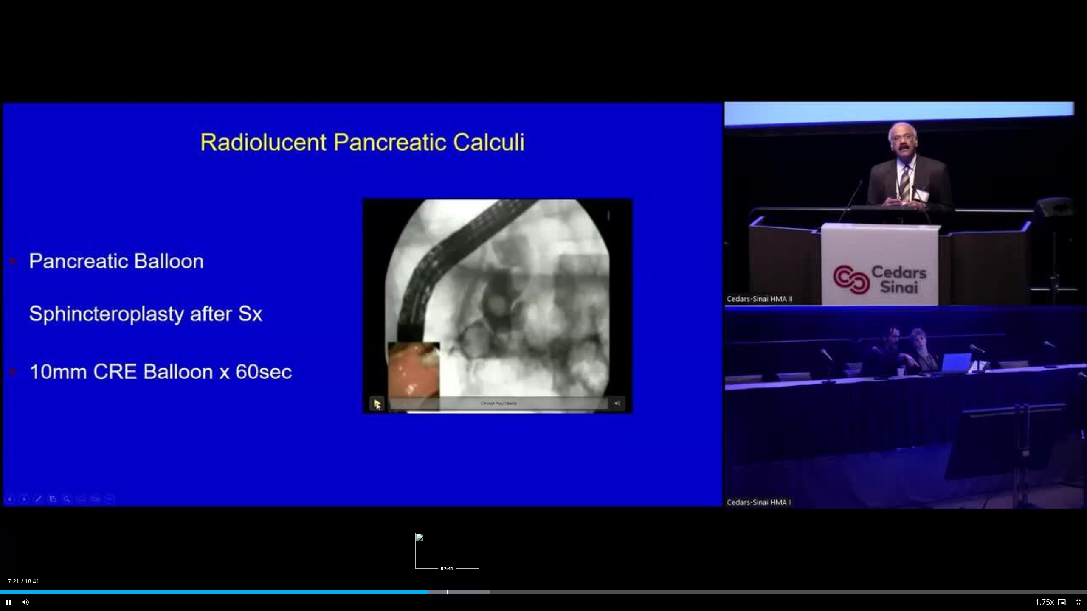
drag, startPoint x: 447, startPoint y: 590, endPoint x: 474, endPoint y: 591, distance: 27.6
click at [456, 549] on div "Loaded : 45.09% 07:22 07:41" at bounding box center [543, 592] width 1087 height 3
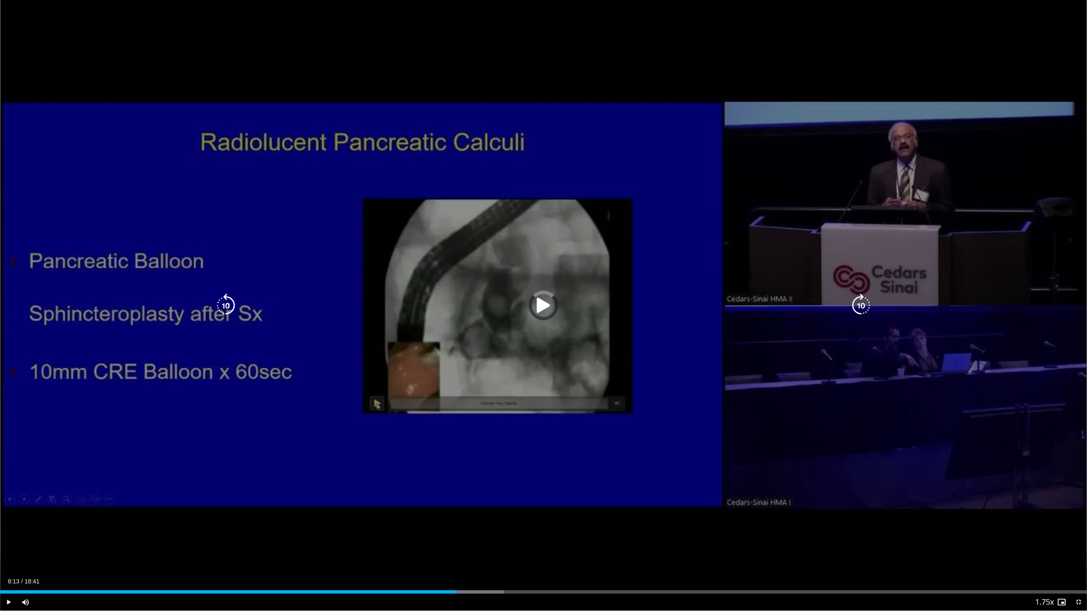
drag, startPoint x: 478, startPoint y: 589, endPoint x: 470, endPoint y: 586, distance: 7.7
click at [479, 549] on div "Loaded : 46.35% 07:51 08:13" at bounding box center [543, 590] width 1087 height 8
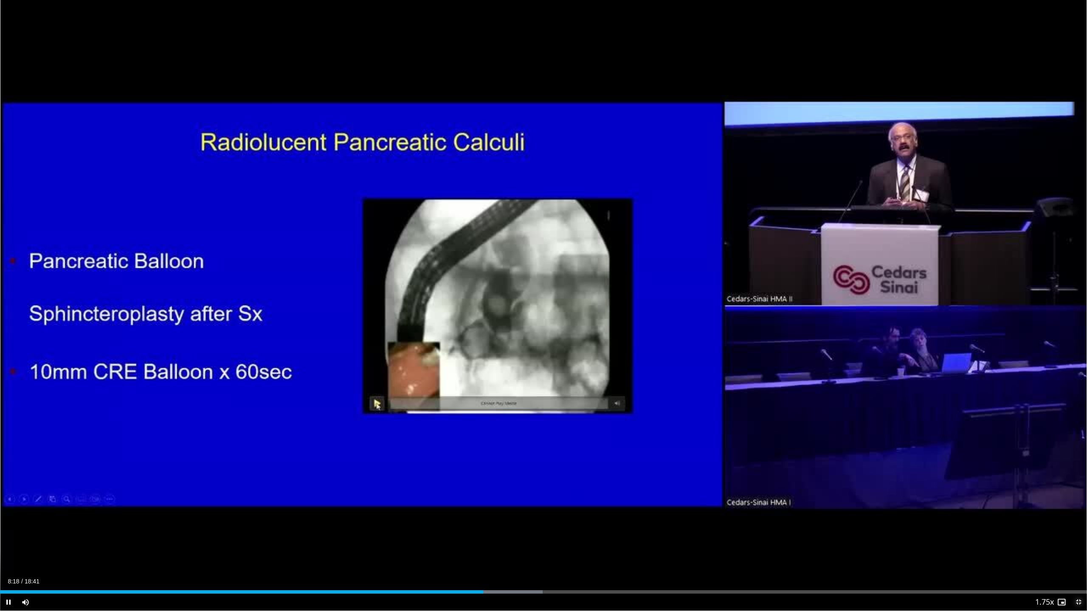
click at [1080, 549] on span "Video Player" at bounding box center [1078, 602] width 17 height 17
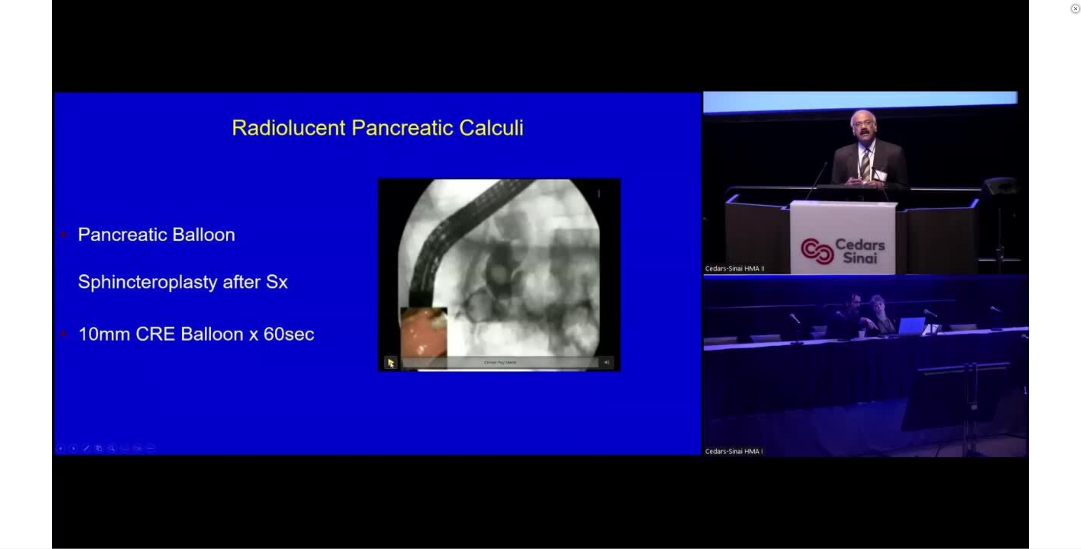
scroll to position [405, 0]
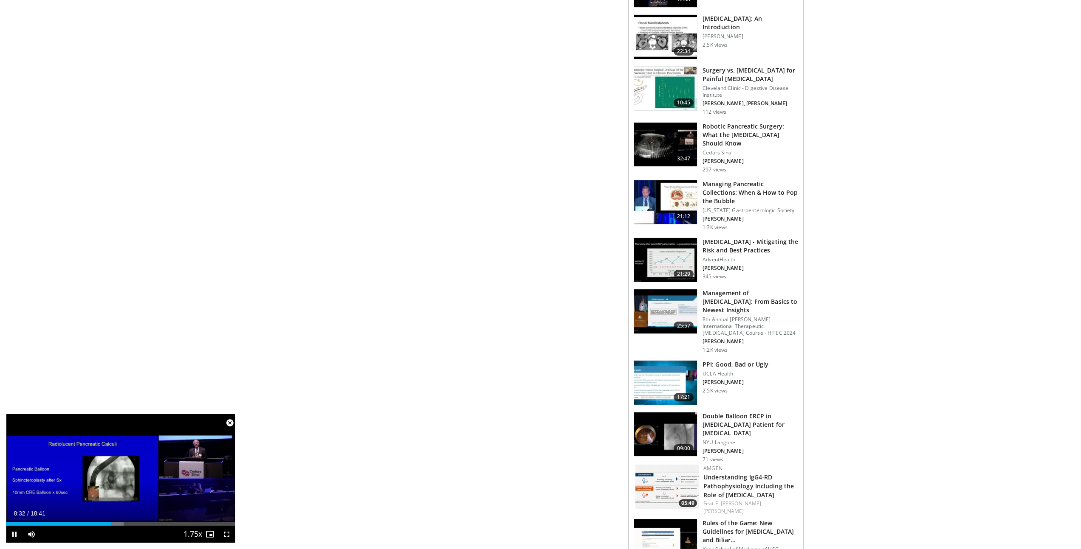
click at [230, 422] on span "Video Player" at bounding box center [229, 423] width 17 height 17
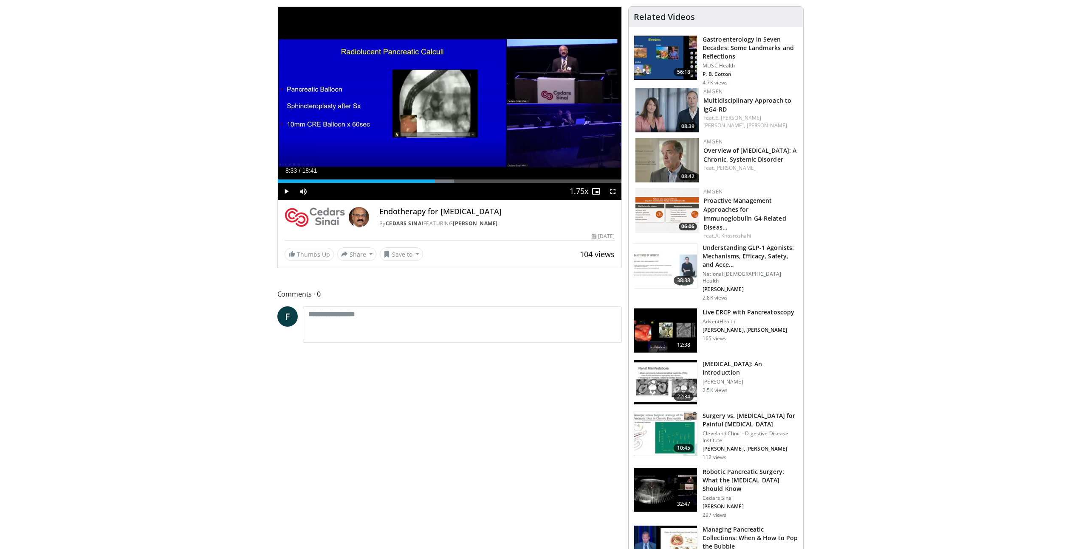
scroll to position [0, 0]
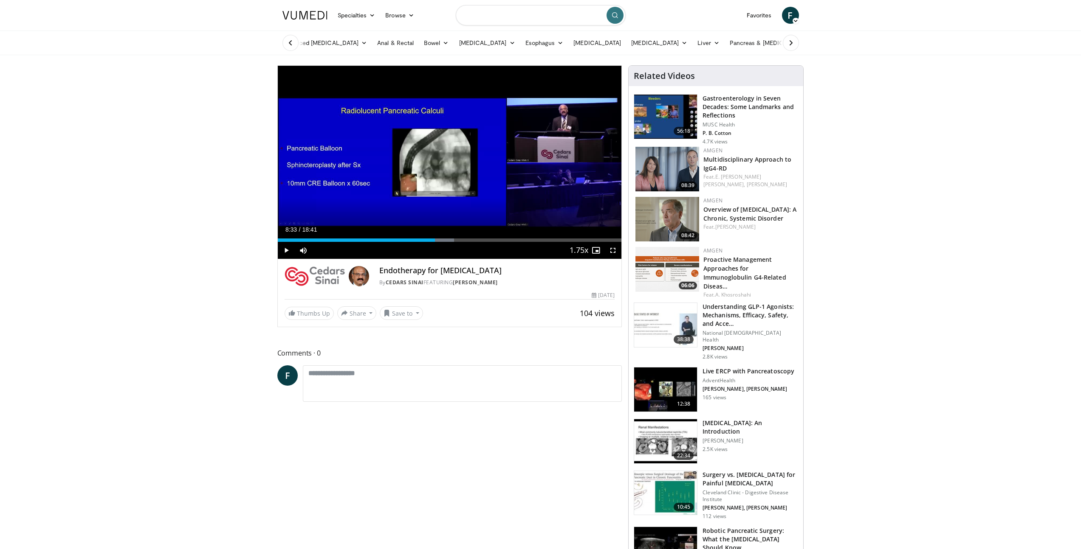
click at [521, 16] on input "Search topics, interventions" at bounding box center [541, 15] width 170 height 20
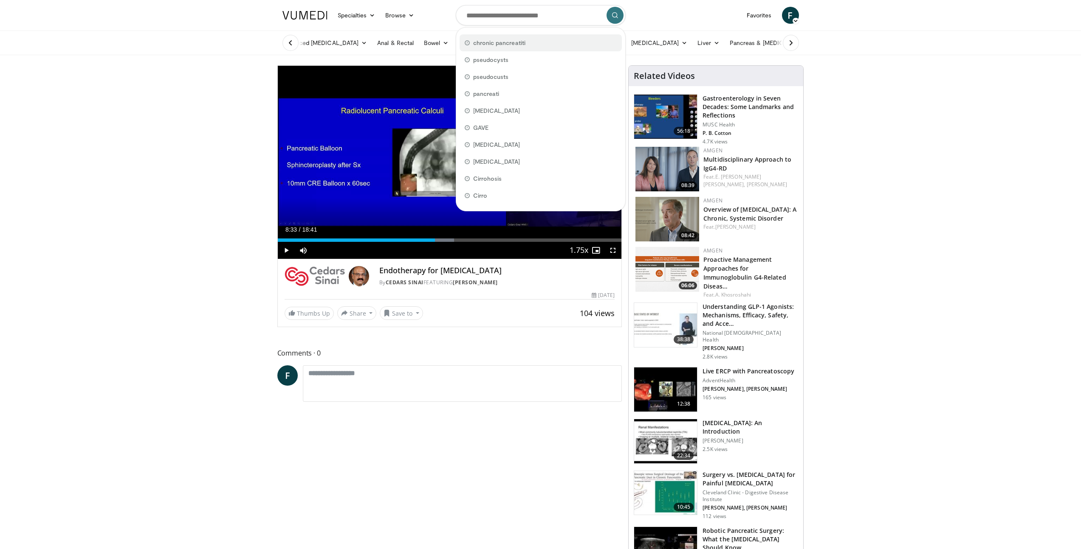
click at [510, 41] on span "chronic pancreatiti" at bounding box center [499, 43] width 52 height 8
type input "**********"
